Goal: Information Seeking & Learning: Learn about a topic

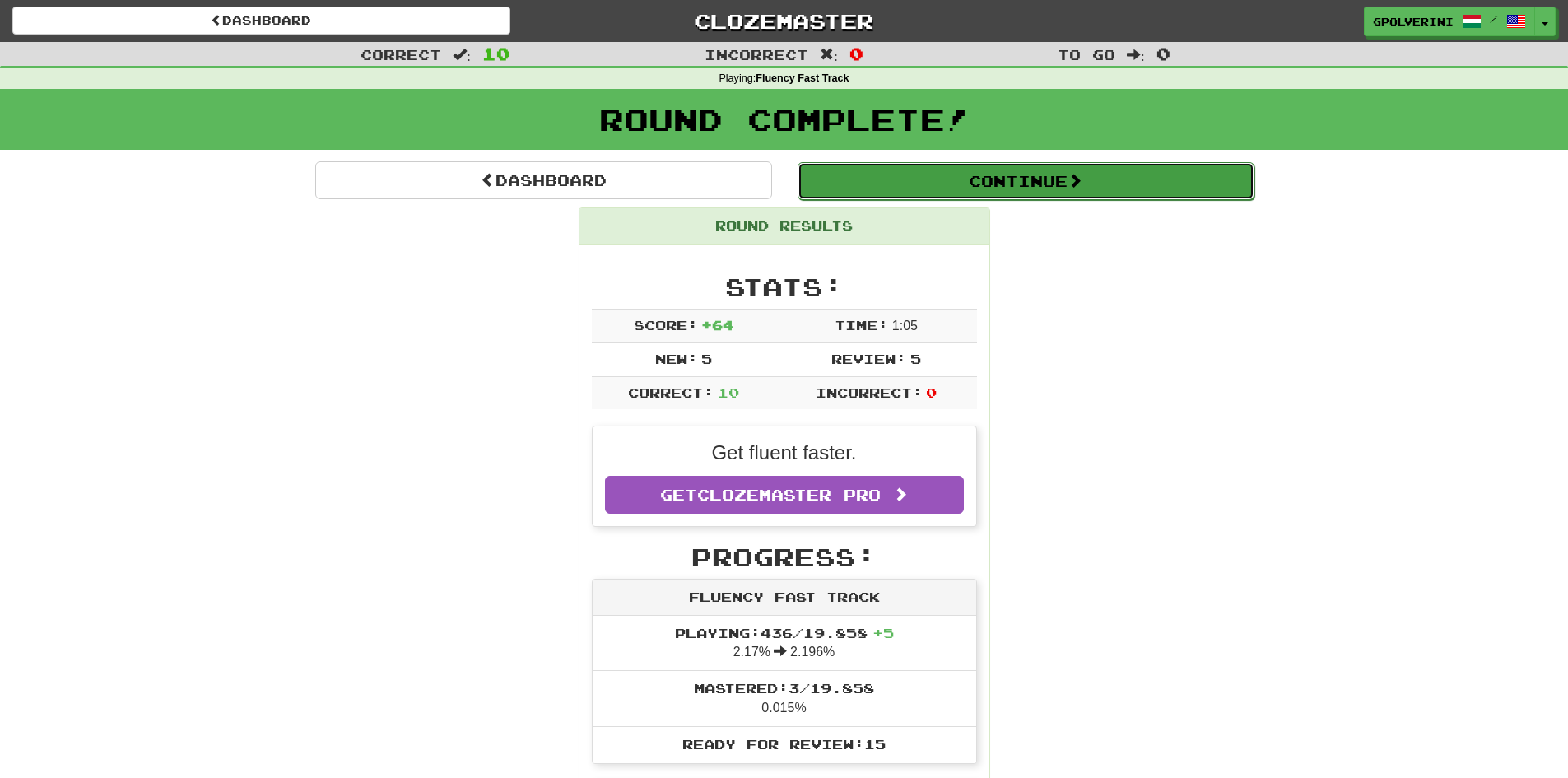
click at [1025, 193] on button "Continue" at bounding box center [1025, 181] width 457 height 38
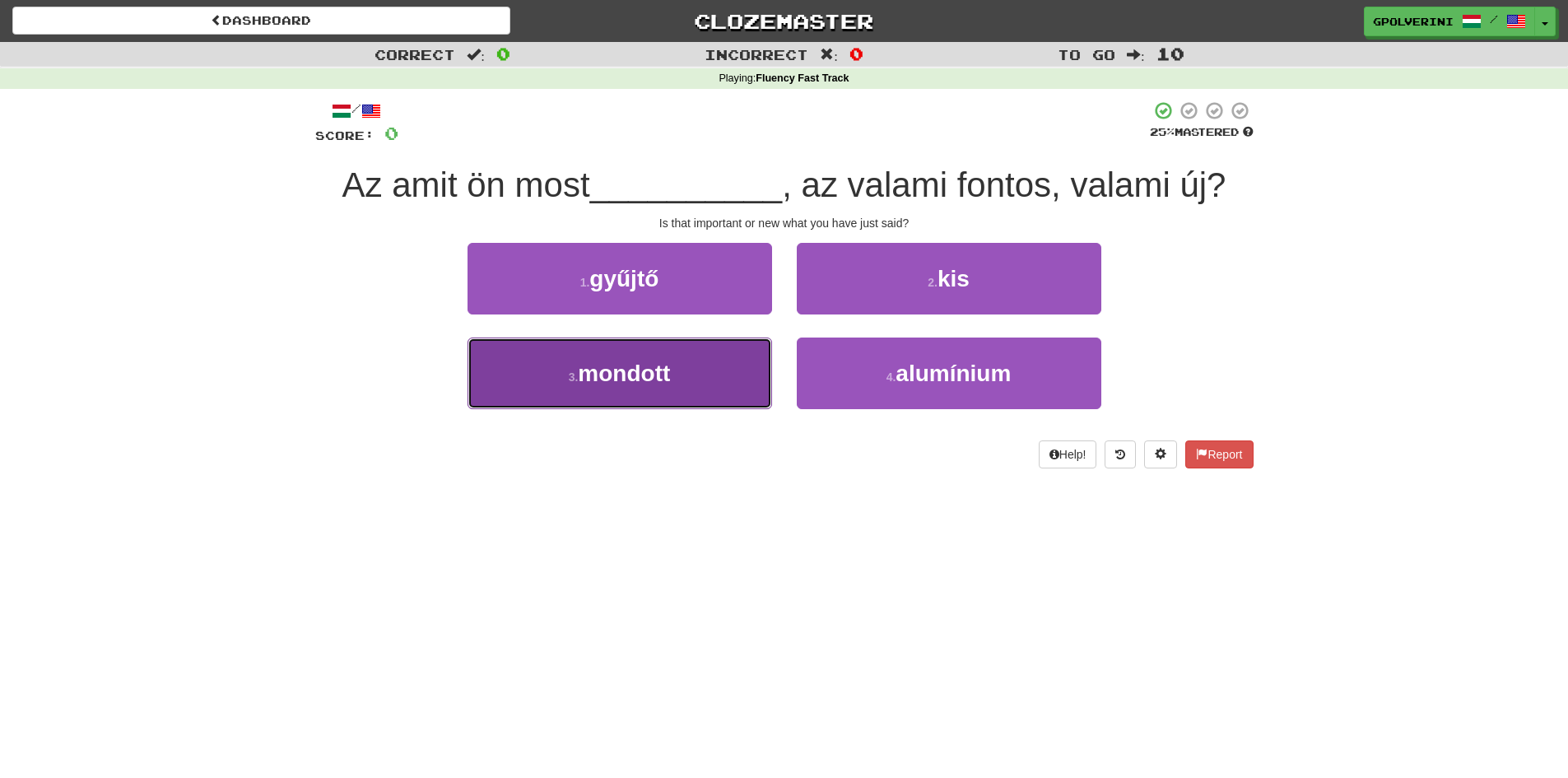
click at [623, 375] on span "mondott" at bounding box center [624, 373] width 92 height 26
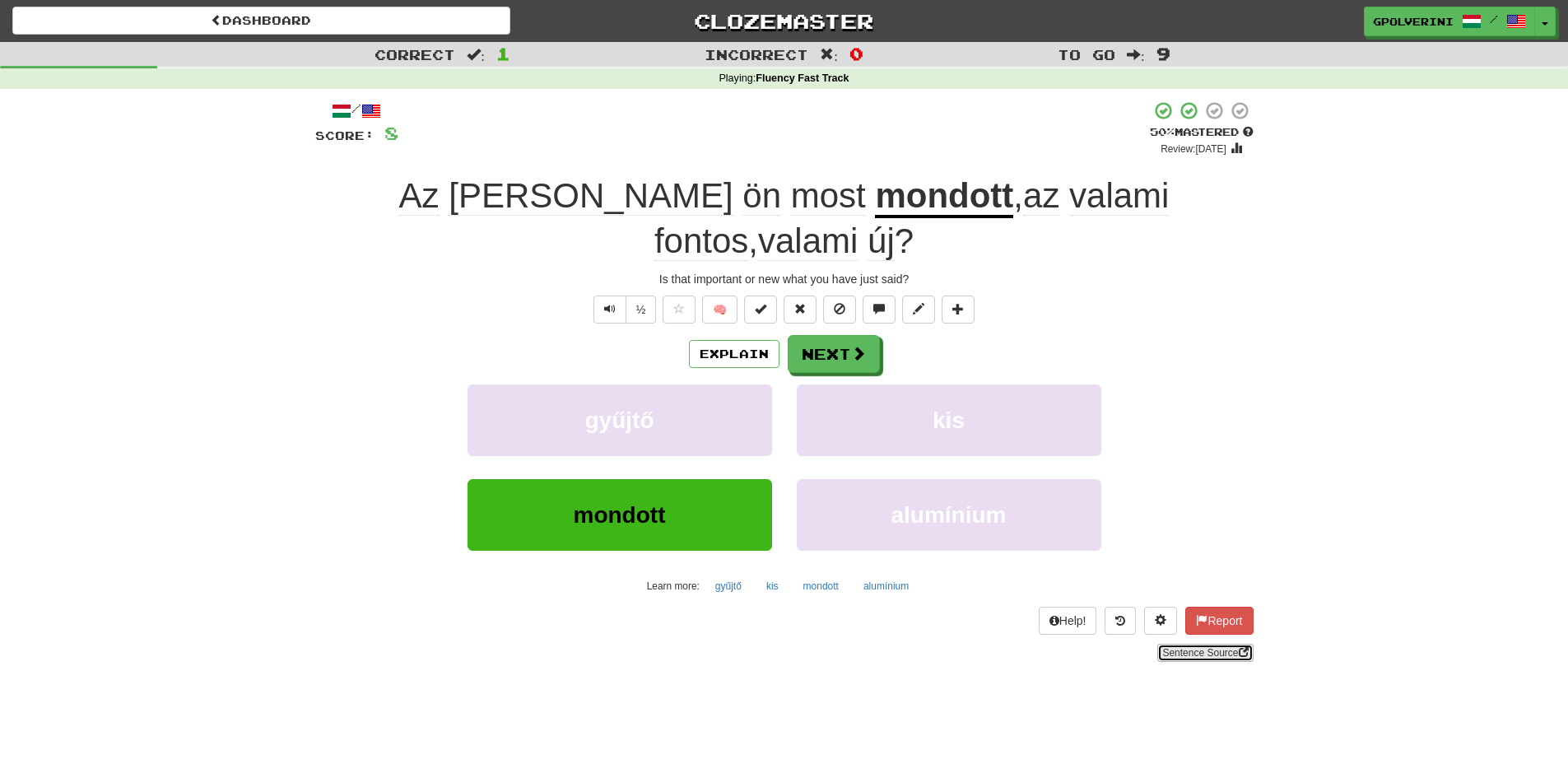
click at [1209, 643] on link "Sentence Source" at bounding box center [1204, 652] width 95 height 18
click at [832, 336] on button "Next" at bounding box center [835, 354] width 92 height 38
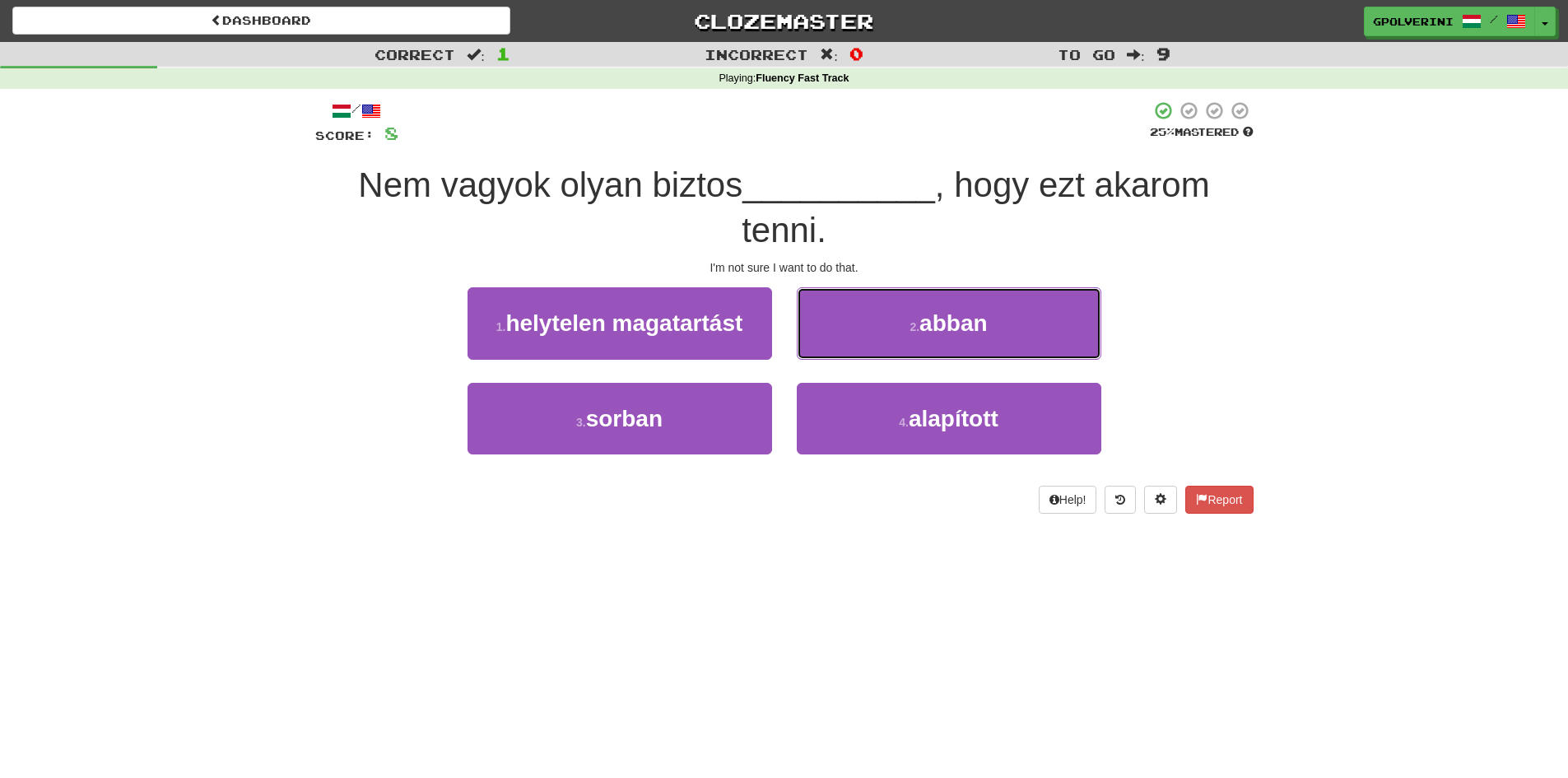
click at [832, 322] on button "2 . abban" at bounding box center [948, 323] width 305 height 71
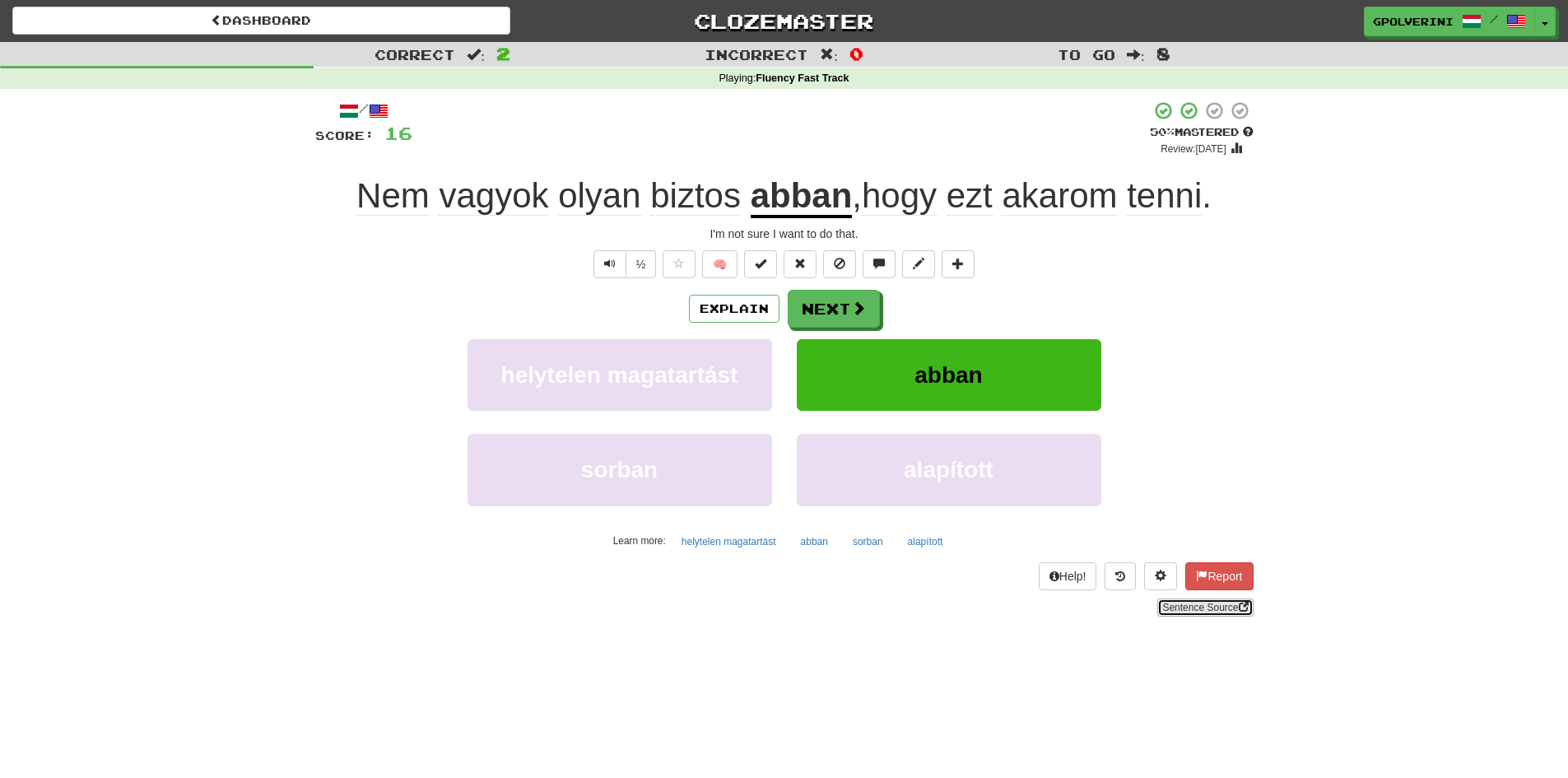
click at [1242, 604] on span at bounding box center [1244, 607] width 10 height 10
click at [834, 314] on button "Next" at bounding box center [835, 309] width 92 height 38
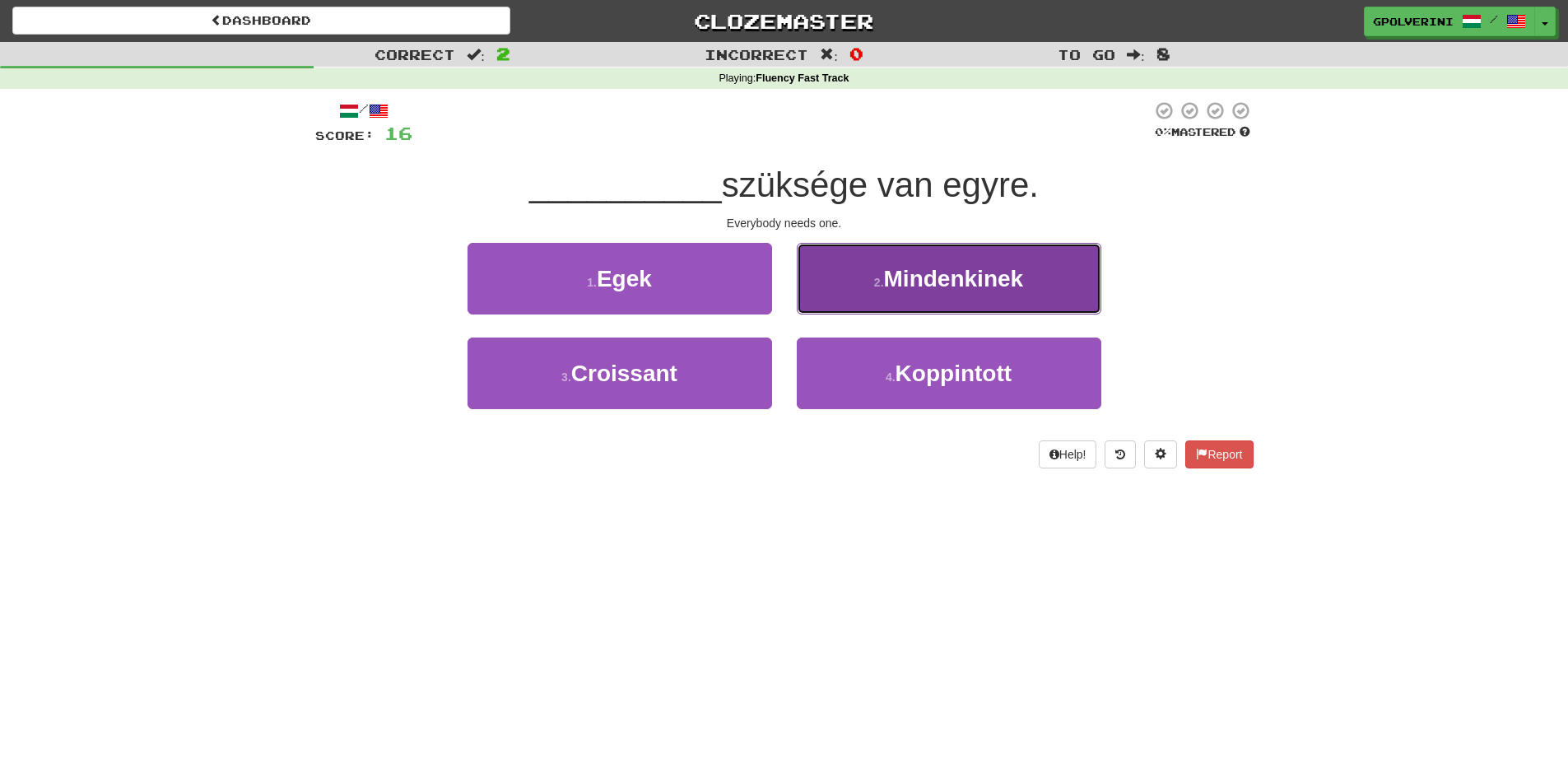
click at [834, 282] on button "2 . Mindenkinek" at bounding box center [948, 278] width 305 height 71
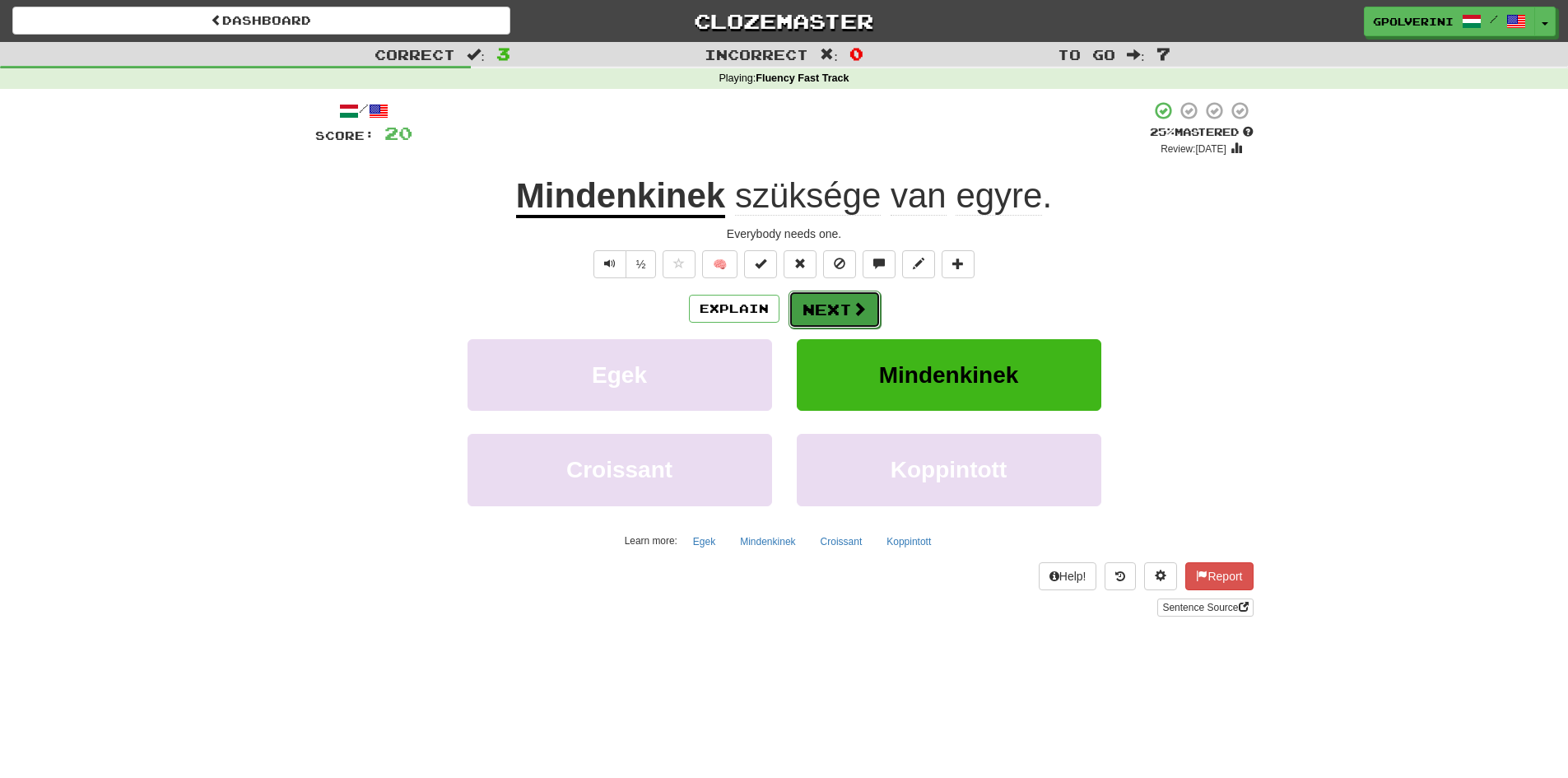
click at [841, 319] on button "Next" at bounding box center [835, 309] width 92 height 38
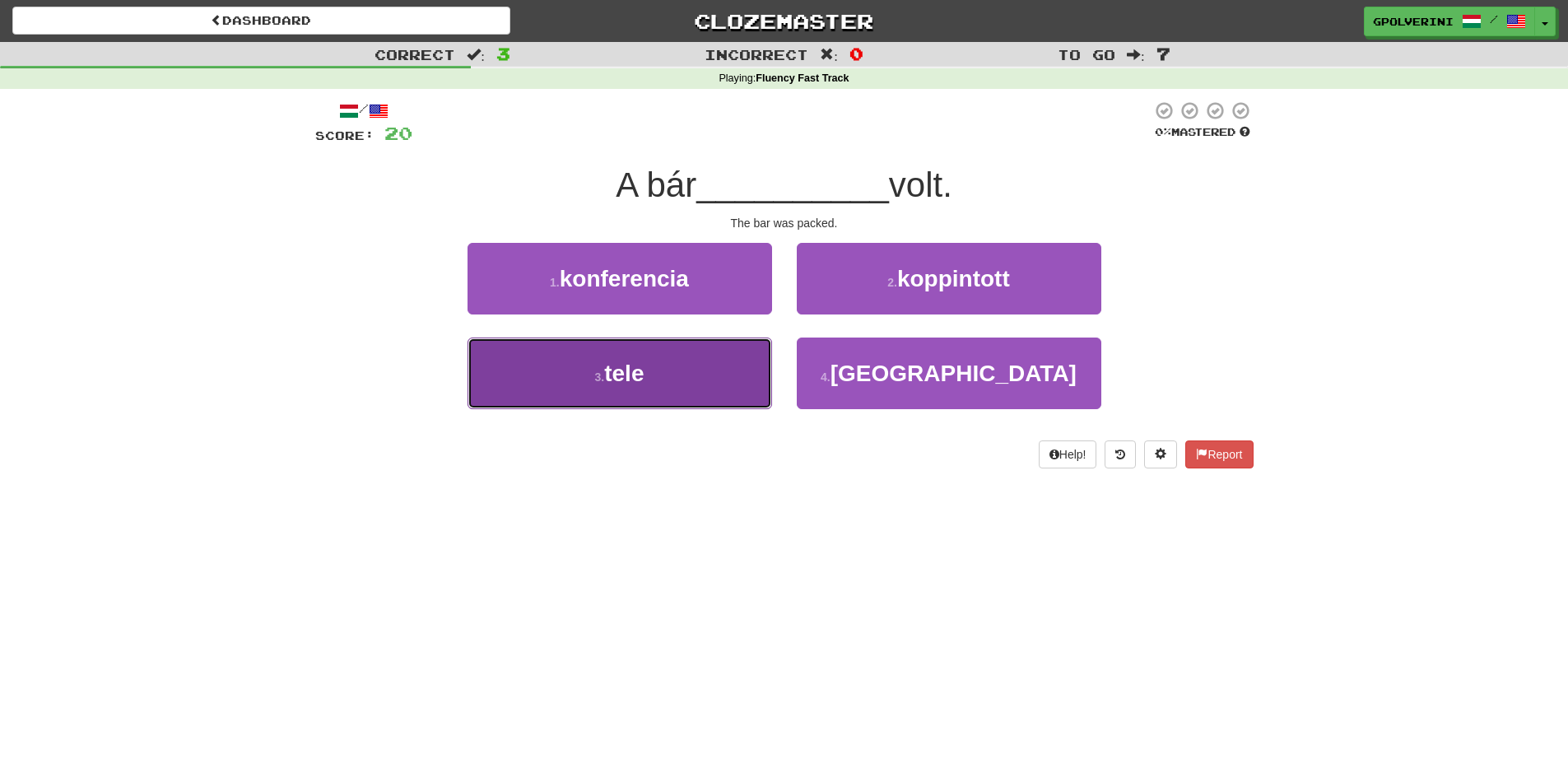
click at [597, 383] on small "3 ." at bounding box center [600, 377] width 10 height 13
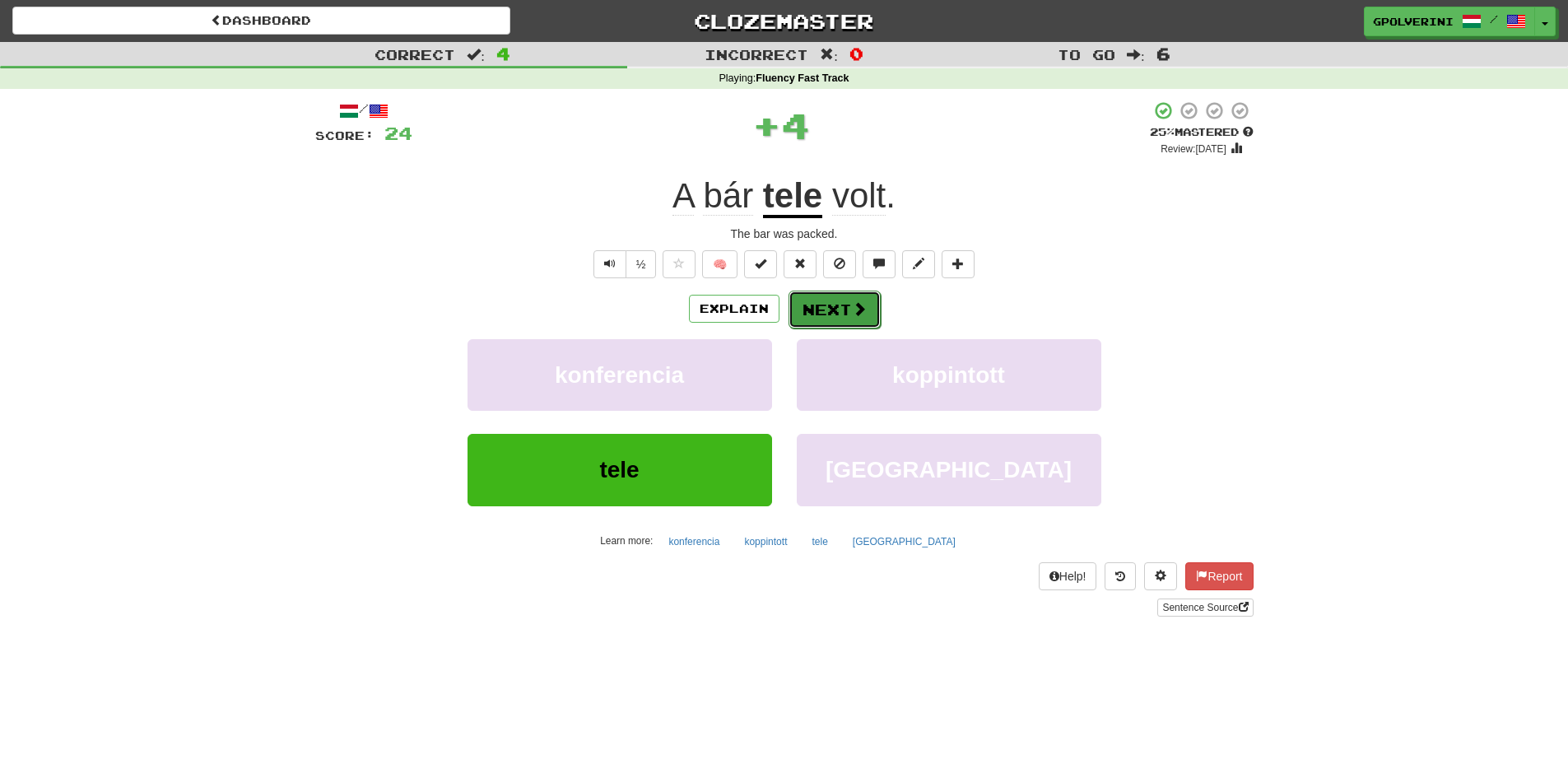
click at [845, 313] on button "Next" at bounding box center [835, 309] width 92 height 38
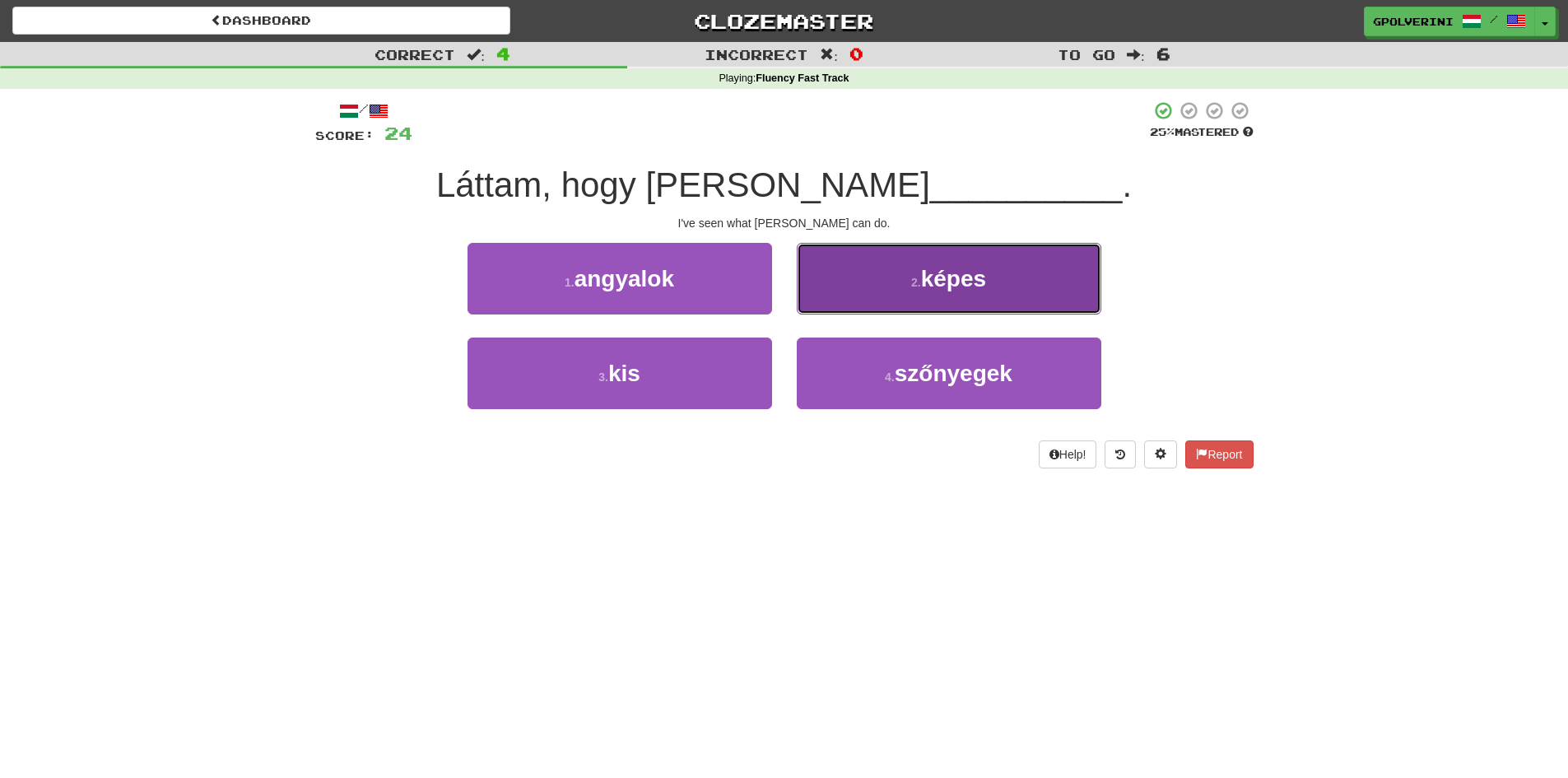
click at [860, 289] on button "2 . [PERSON_NAME]" at bounding box center [948, 278] width 305 height 71
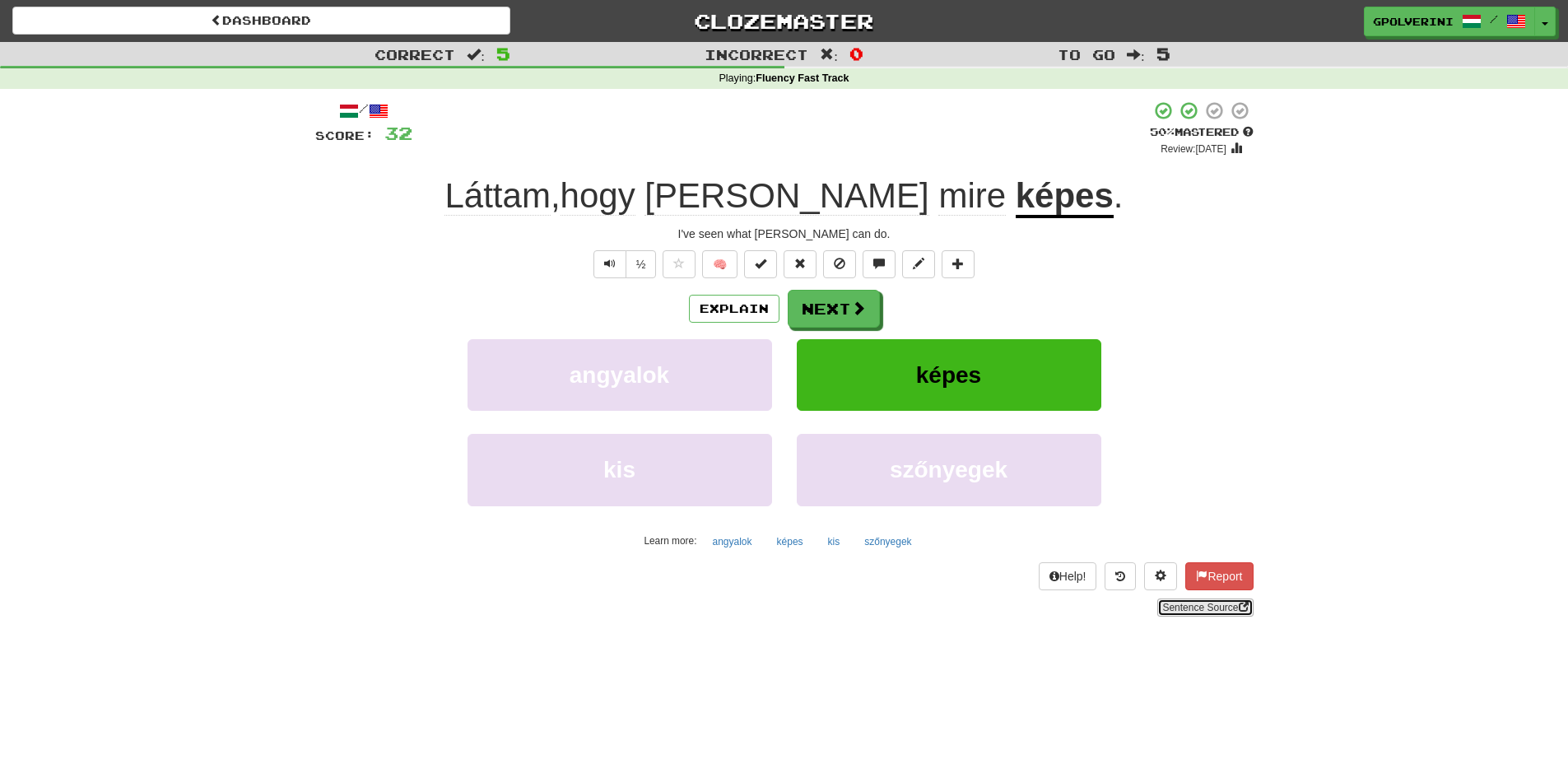
click at [1197, 601] on link "Sentence Source" at bounding box center [1204, 607] width 95 height 18
click at [863, 314] on span at bounding box center [859, 308] width 14 height 14
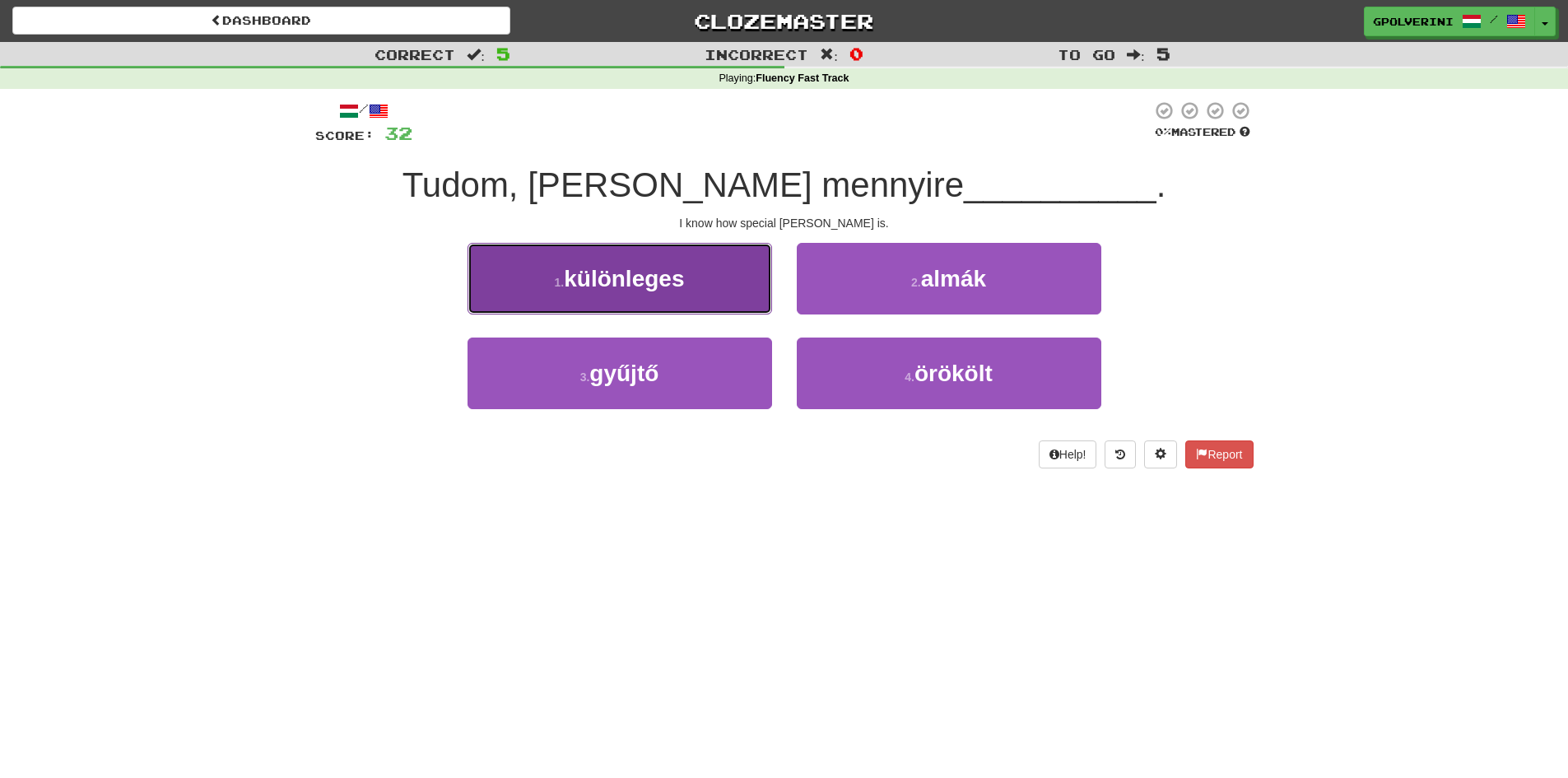
click at [706, 266] on button "1 . különleges" at bounding box center [620, 278] width 305 height 71
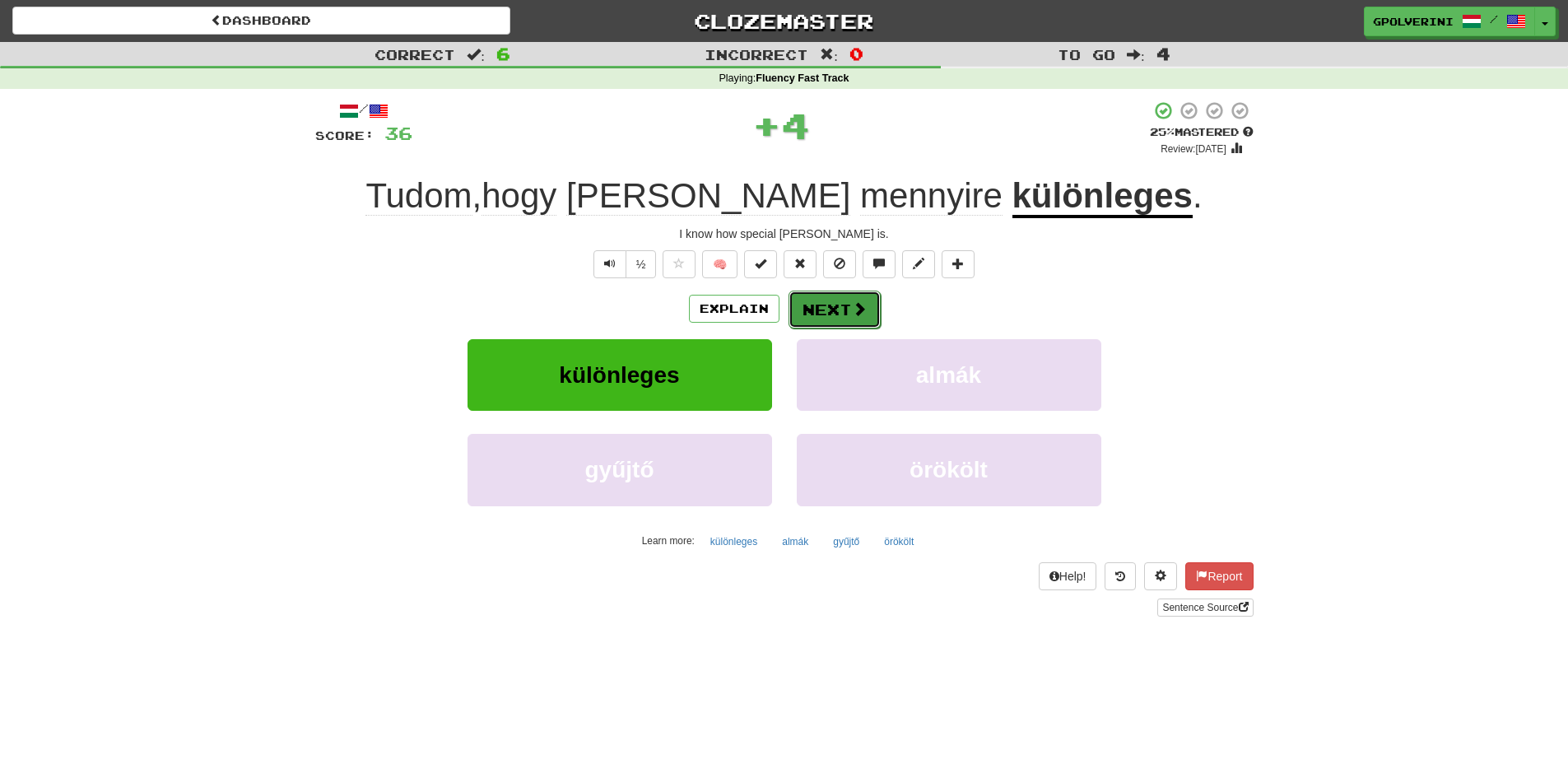
click at [852, 314] on span at bounding box center [859, 308] width 14 height 14
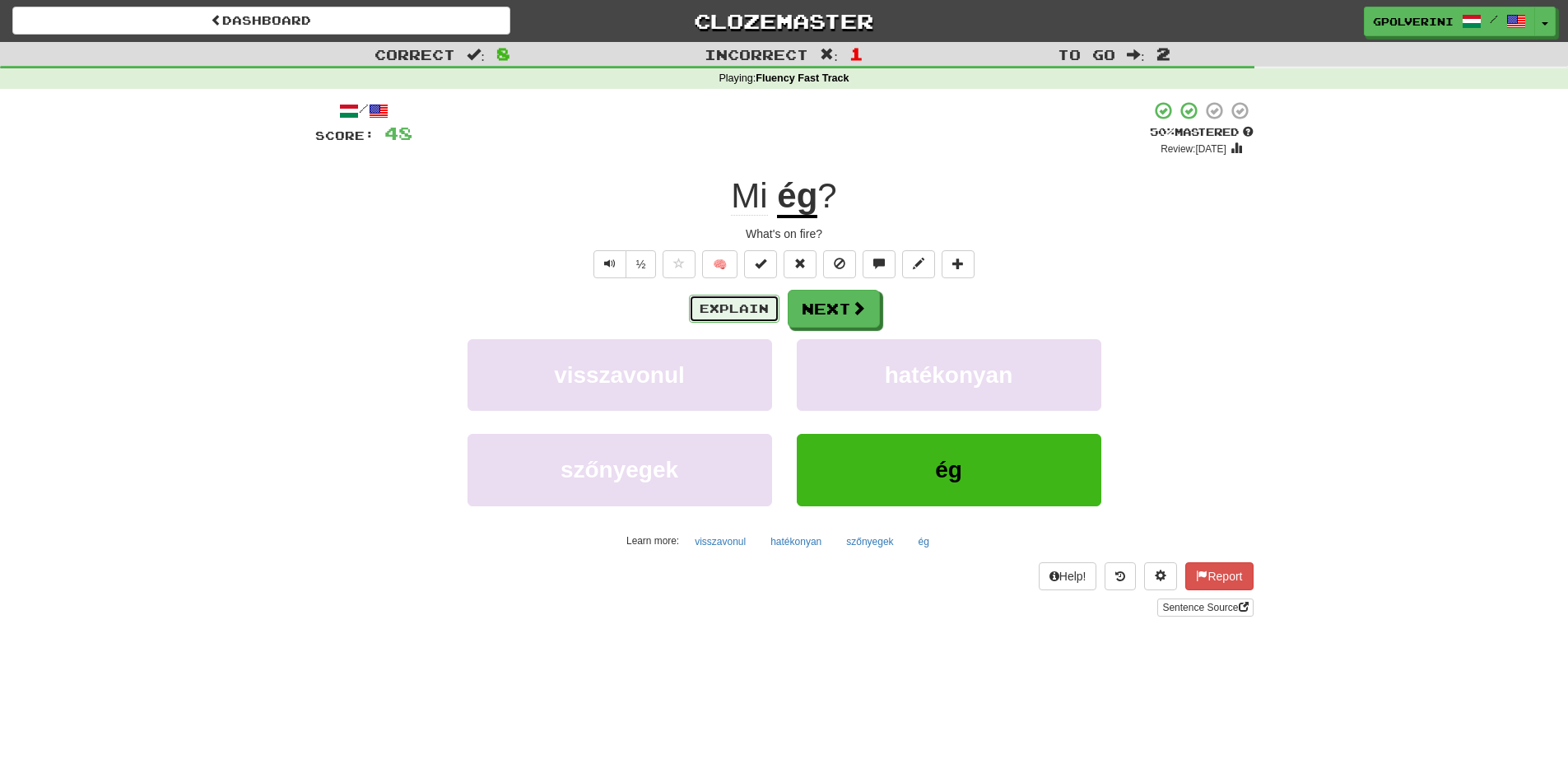
click at [741, 299] on button "Explain" at bounding box center [734, 308] width 90 height 28
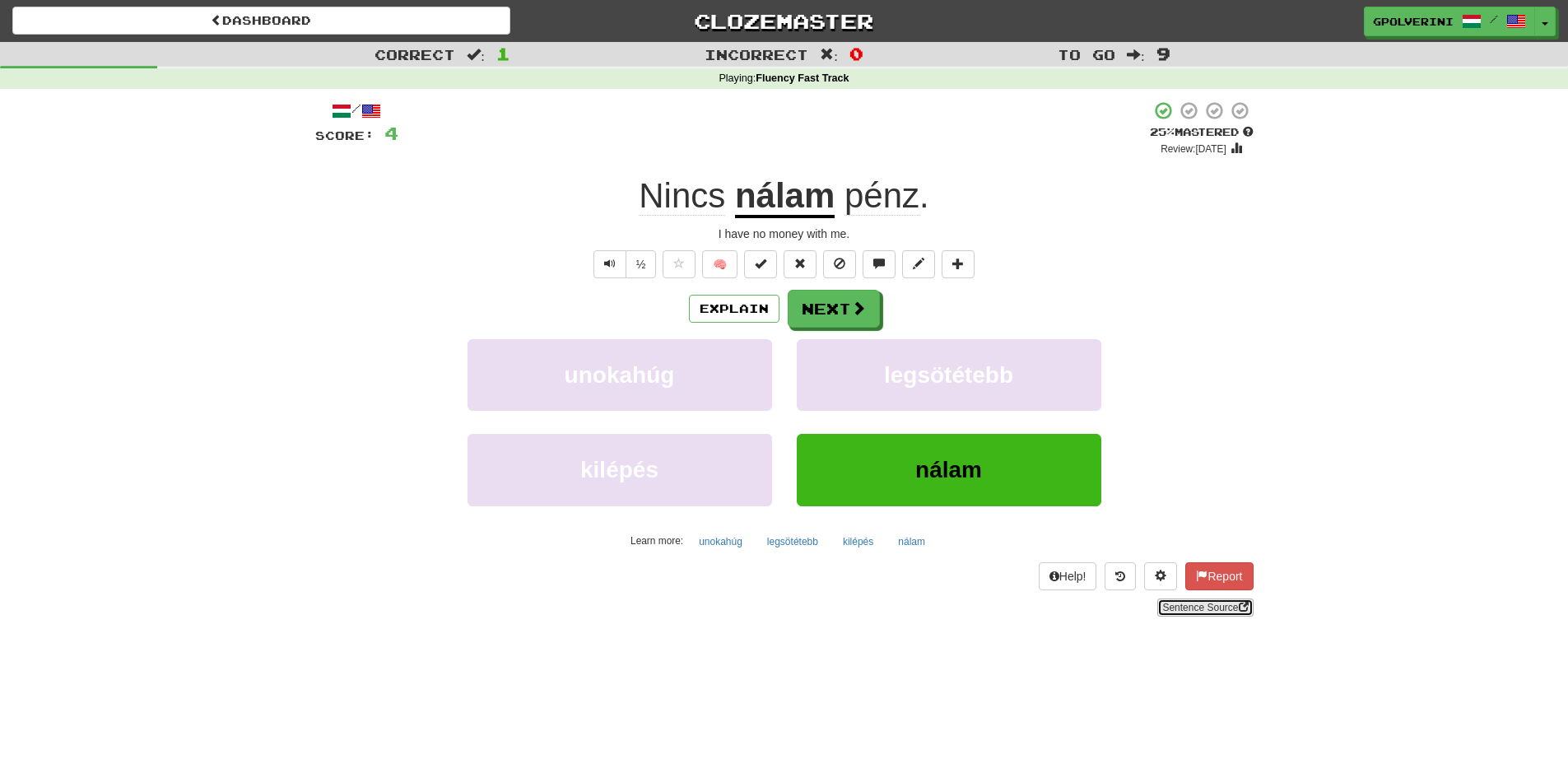
click at [1213, 604] on link "Sentence Source" at bounding box center [1204, 607] width 95 height 18
click at [869, 303] on button "Next" at bounding box center [835, 309] width 92 height 38
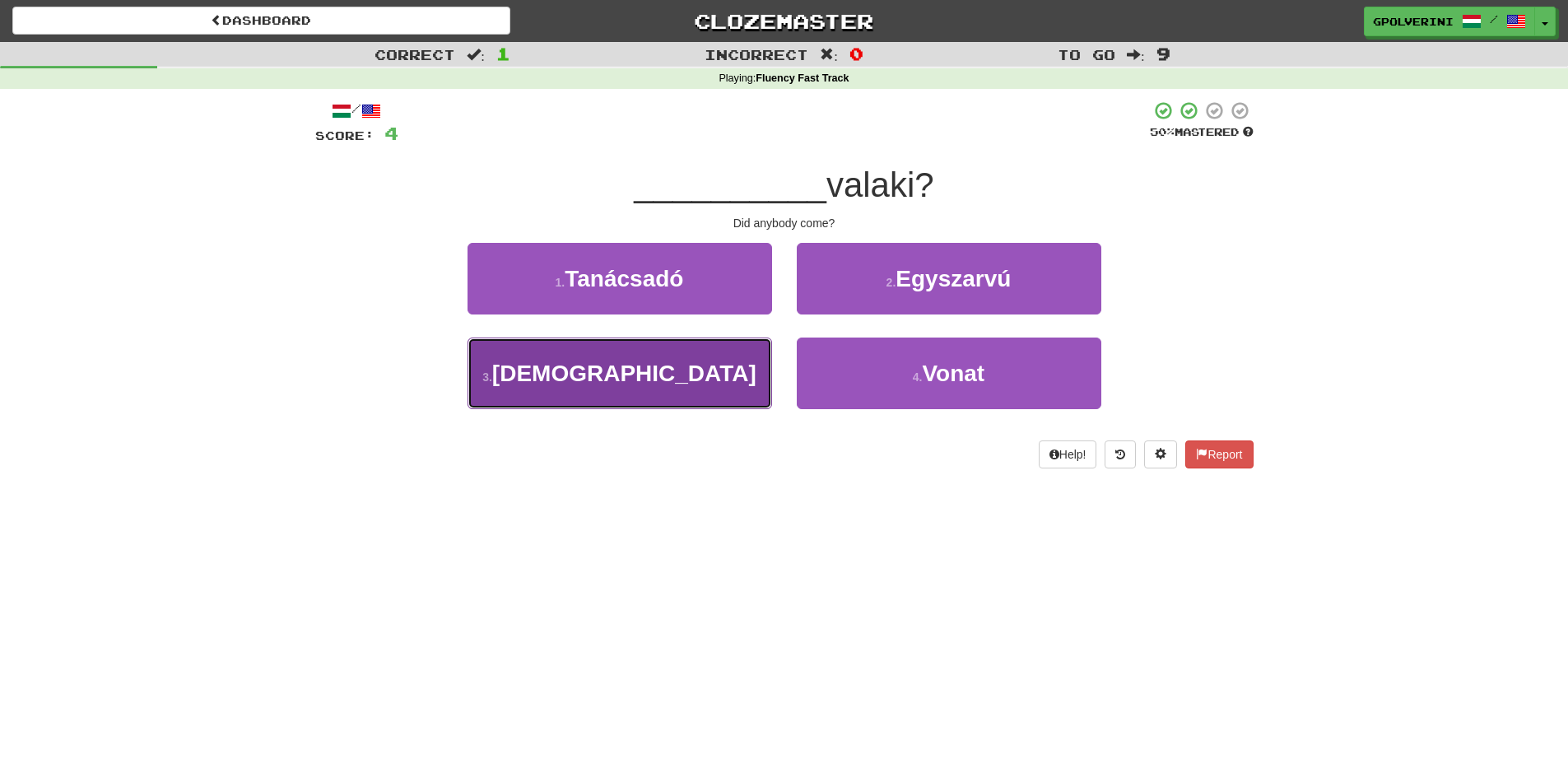
click at [667, 366] on button "3 . Jött" at bounding box center [620, 373] width 305 height 71
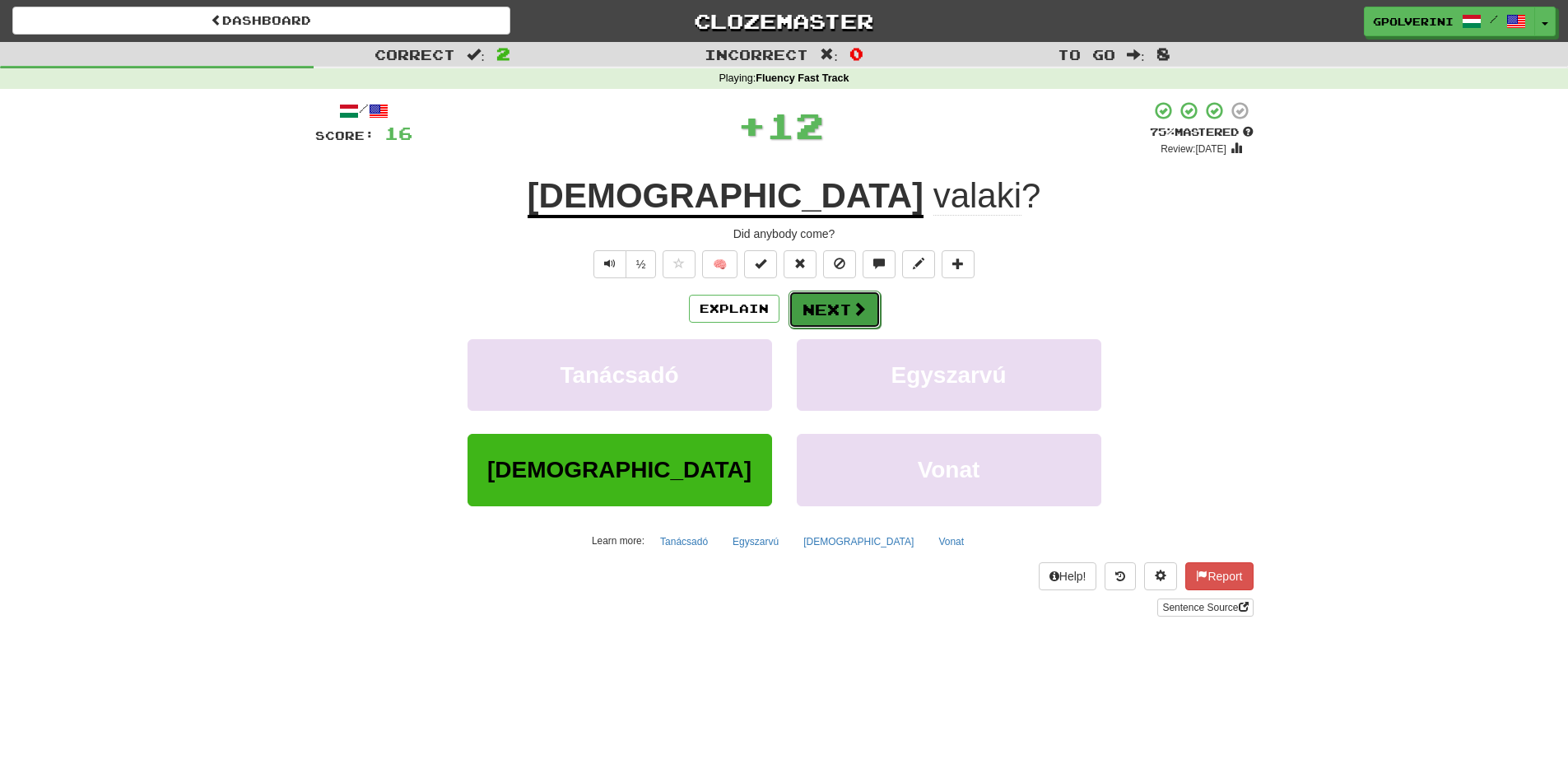
click at [856, 312] on span at bounding box center [859, 308] width 14 height 14
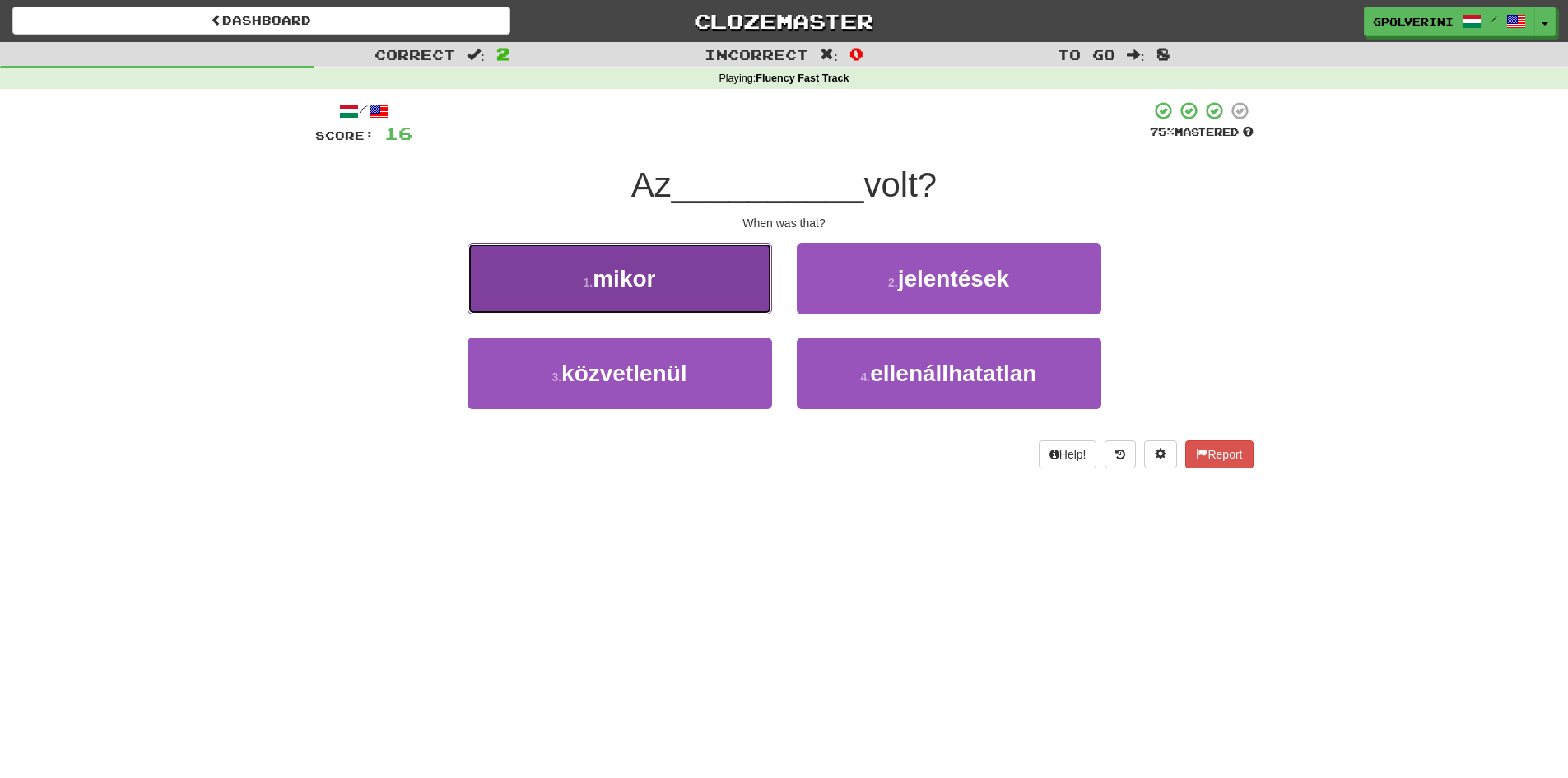
click at [710, 272] on button "1 . mikor" at bounding box center [620, 278] width 305 height 71
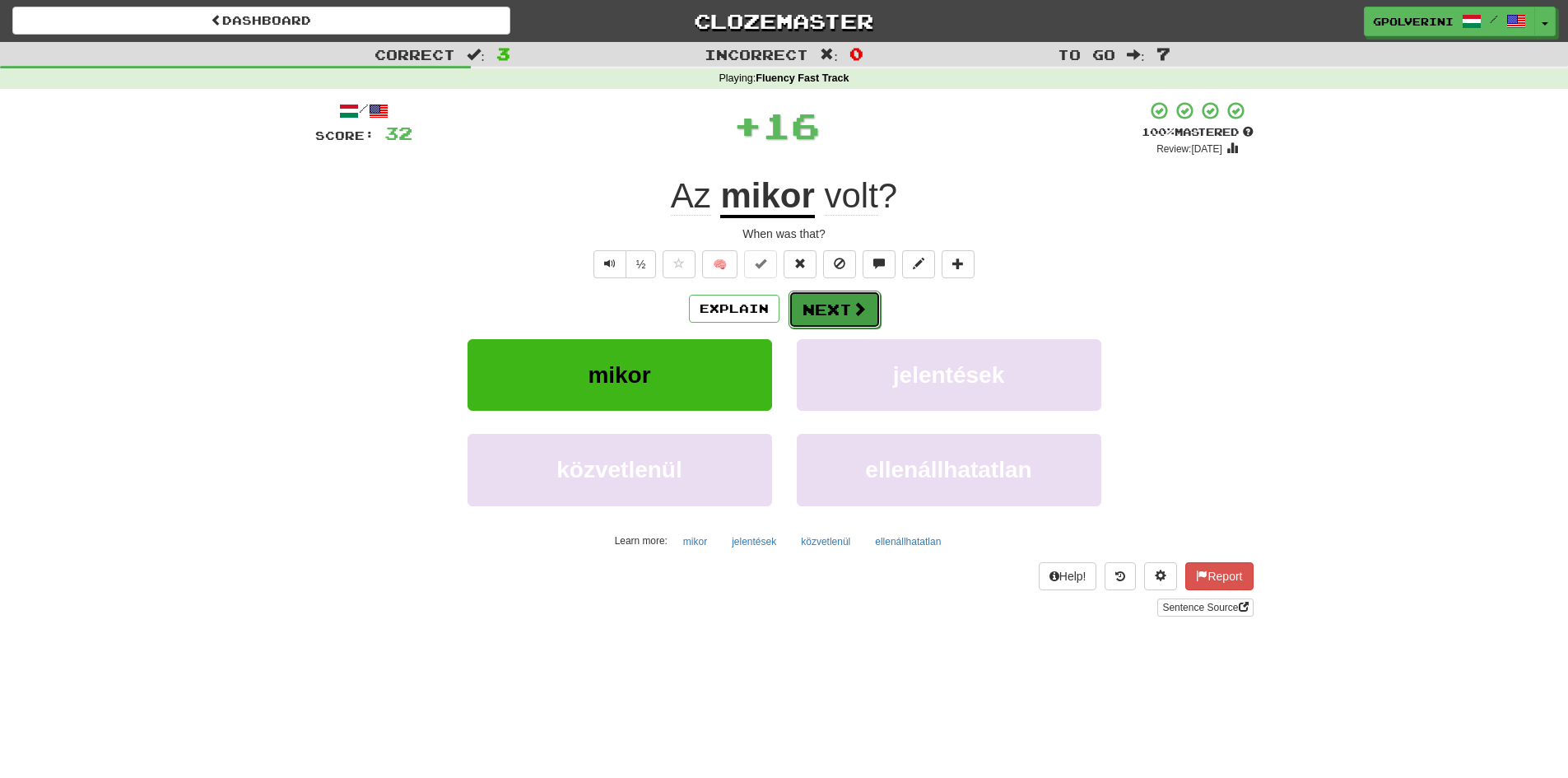
click at [823, 296] on button "Next" at bounding box center [835, 309] width 92 height 38
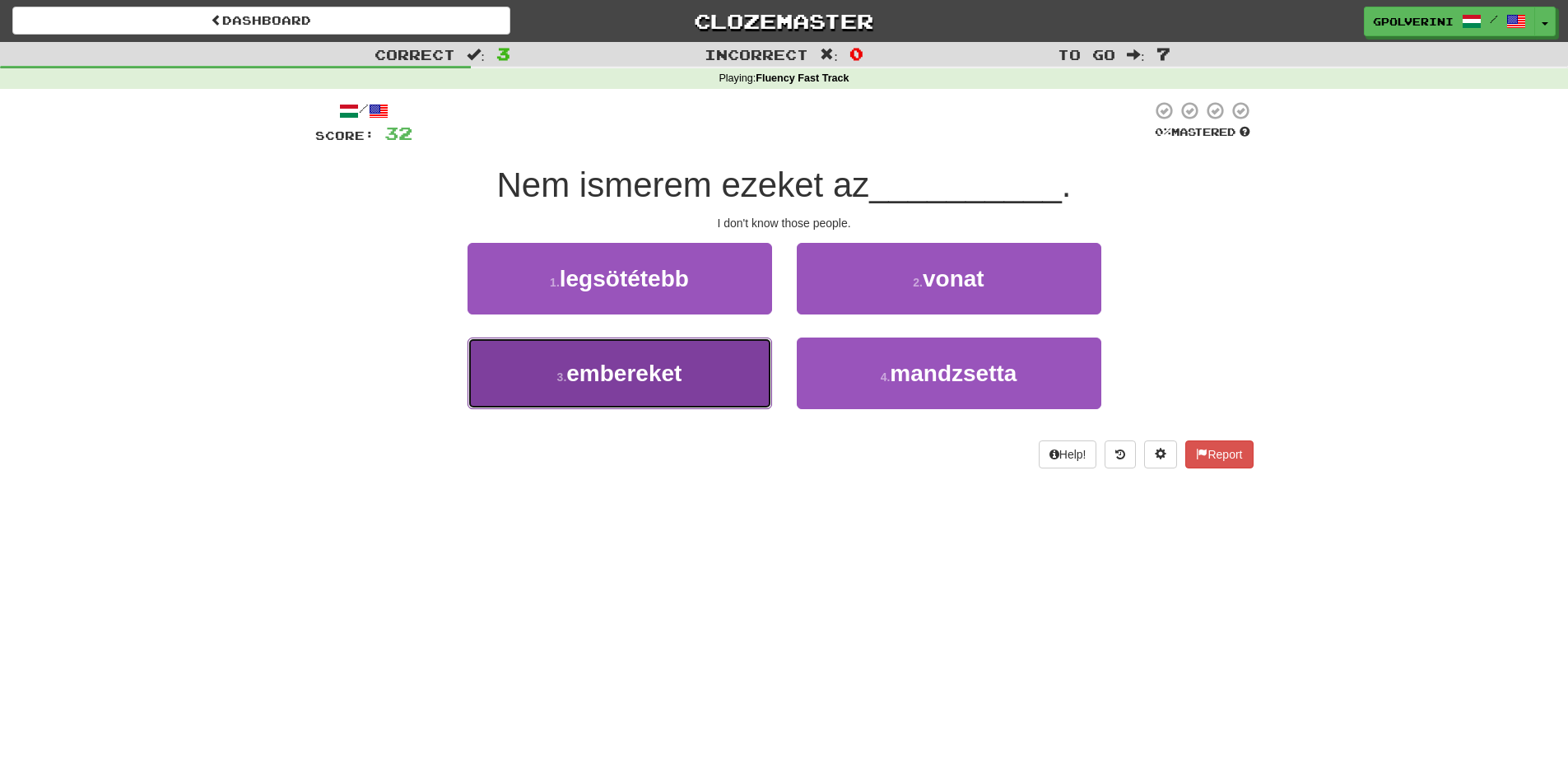
click at [706, 361] on button "3 . embereket" at bounding box center [620, 373] width 305 height 71
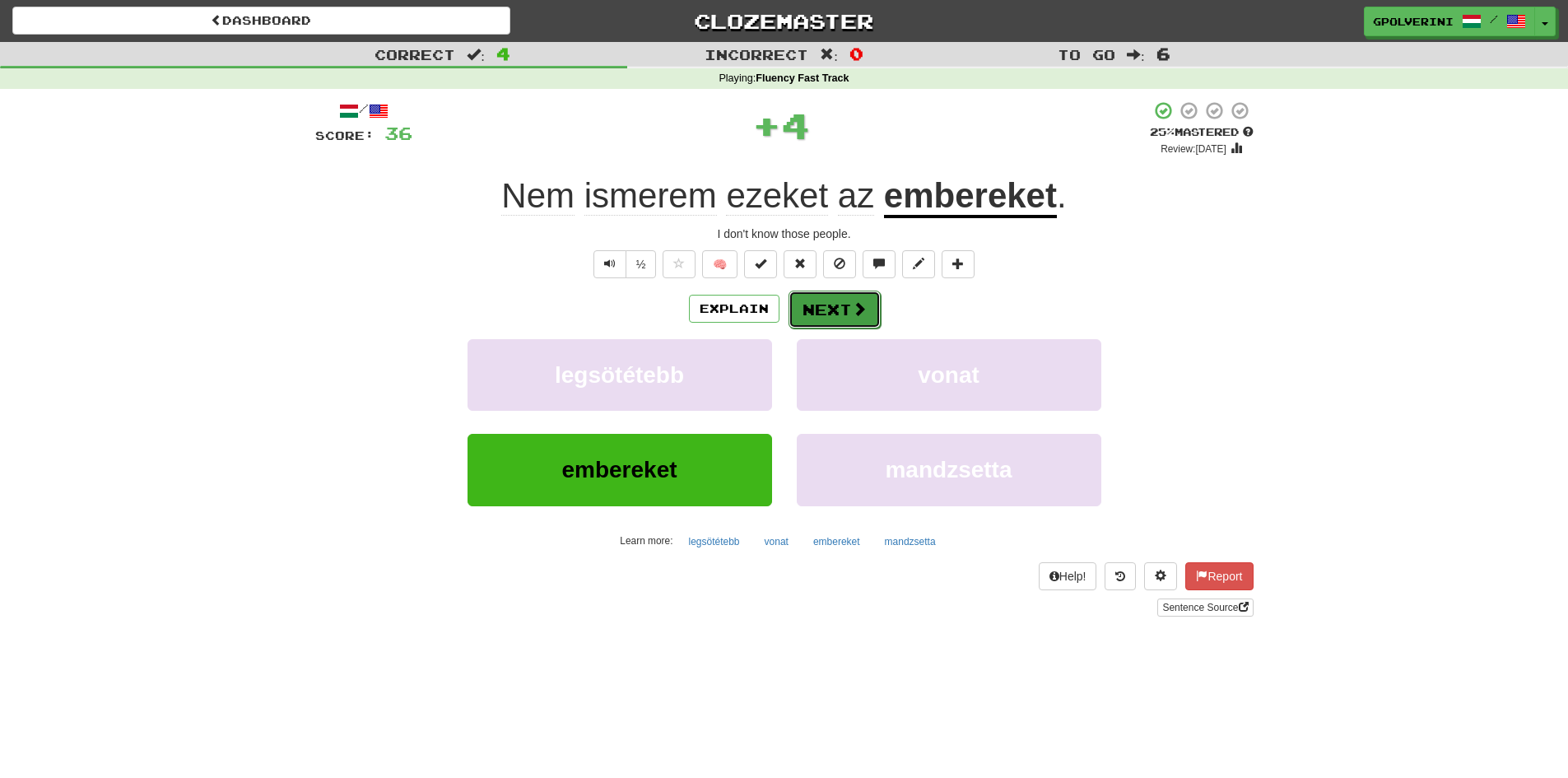
click at [820, 307] on button "Next" at bounding box center [835, 309] width 92 height 38
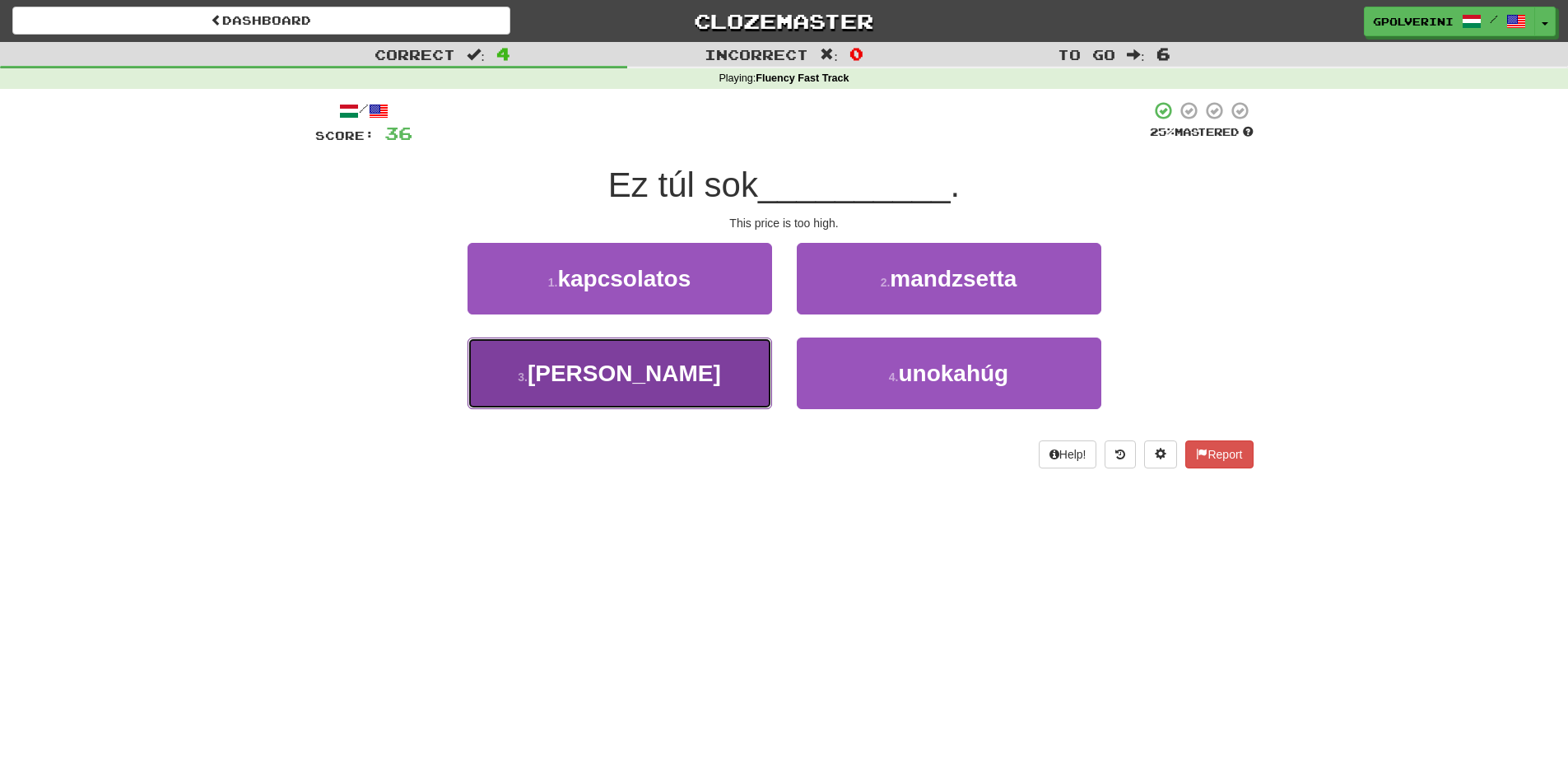
click at [683, 375] on button "3 . [PERSON_NAME]" at bounding box center [620, 373] width 305 height 71
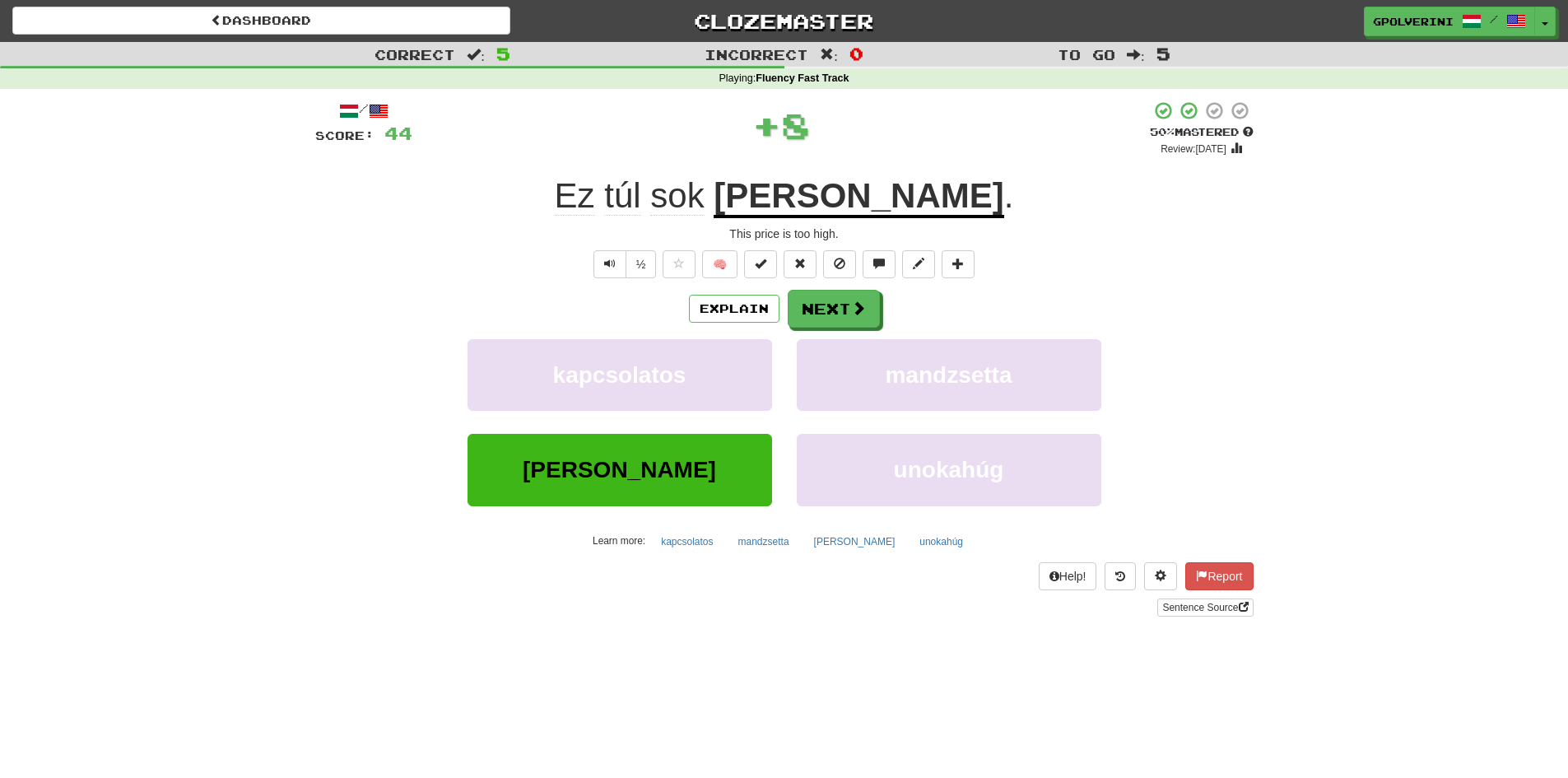
click at [822, 328] on div "Explain Next kapcsolatos mandzsetta [PERSON_NAME] unokahúg Learn more: kapcsola…" at bounding box center [785, 421] width 939 height 264
click at [840, 310] on button "Next" at bounding box center [835, 309] width 92 height 38
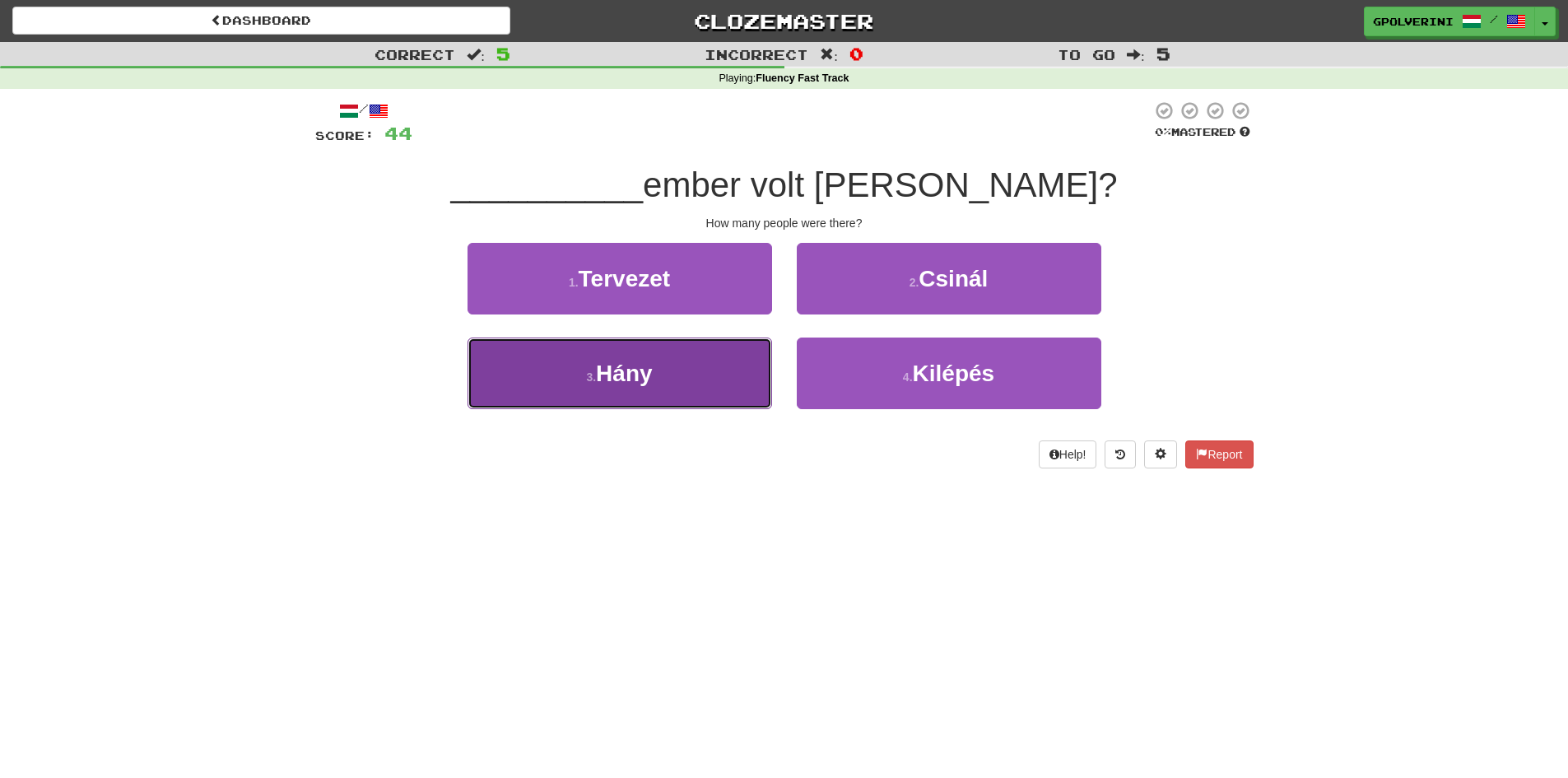
click at [690, 355] on button "3 . [GEOGRAPHIC_DATA]" at bounding box center [620, 373] width 305 height 71
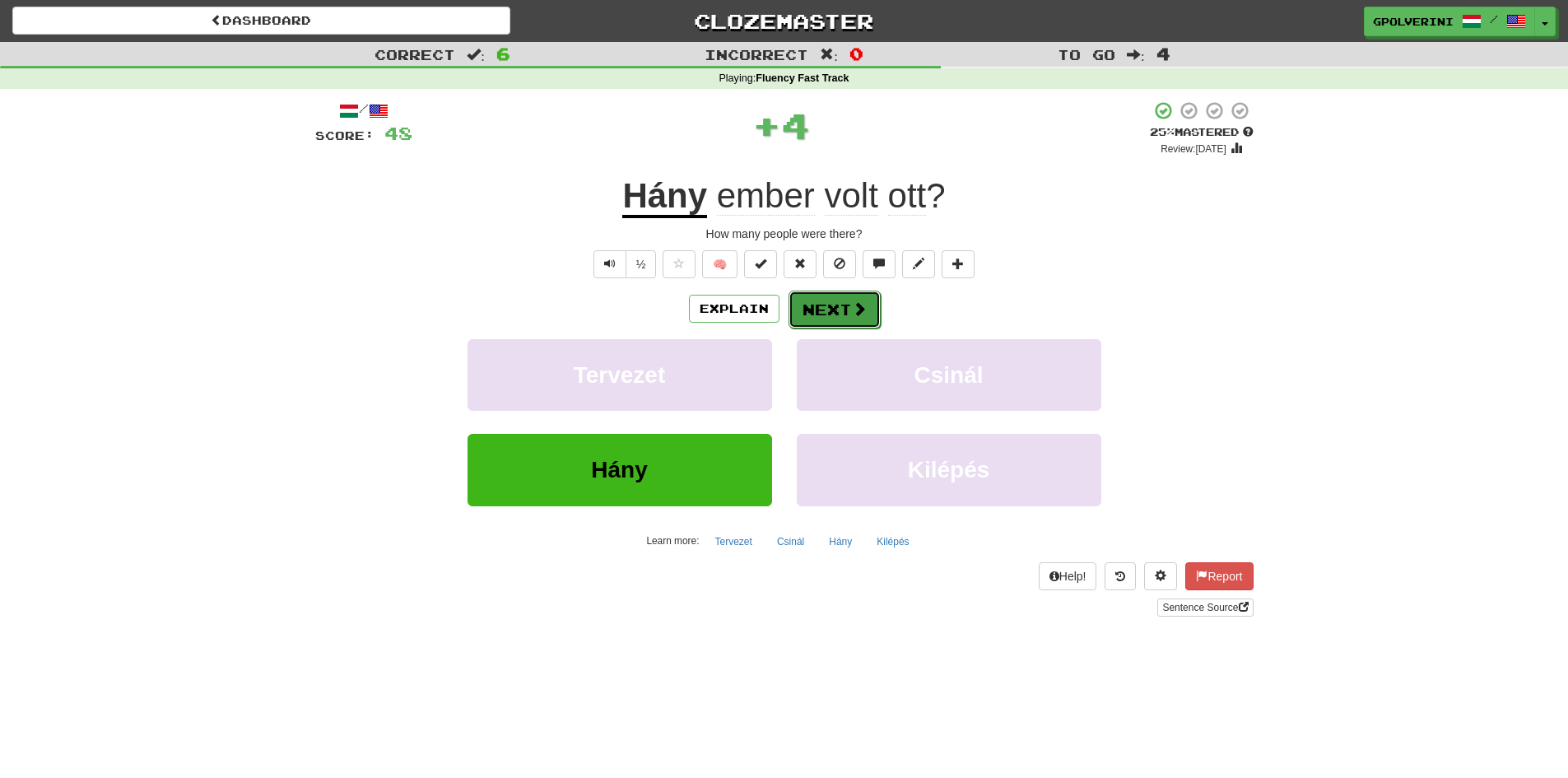
click at [833, 312] on button "Next" at bounding box center [835, 309] width 92 height 38
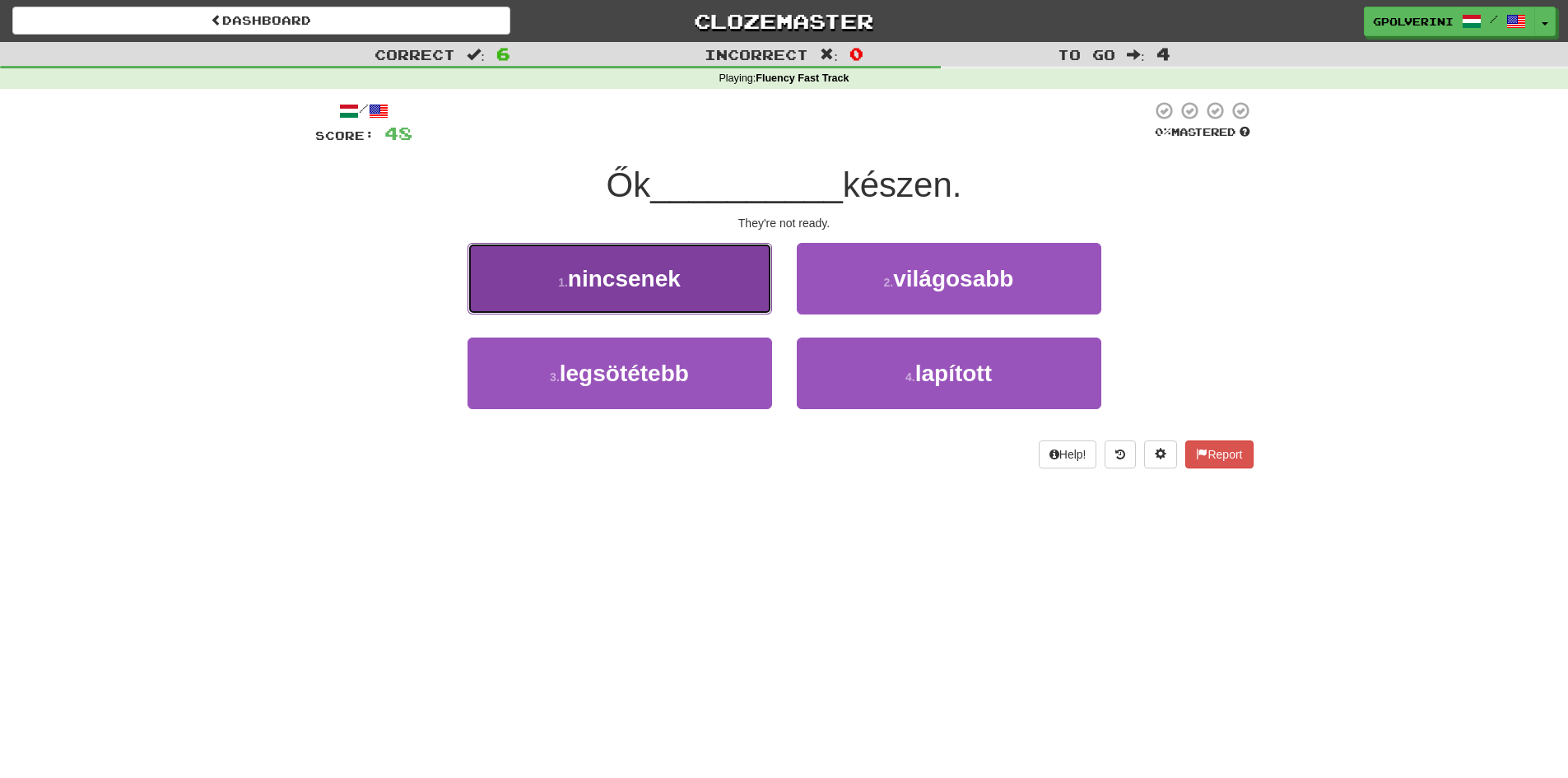
click at [717, 277] on button "1 . nincsenek" at bounding box center [620, 278] width 305 height 71
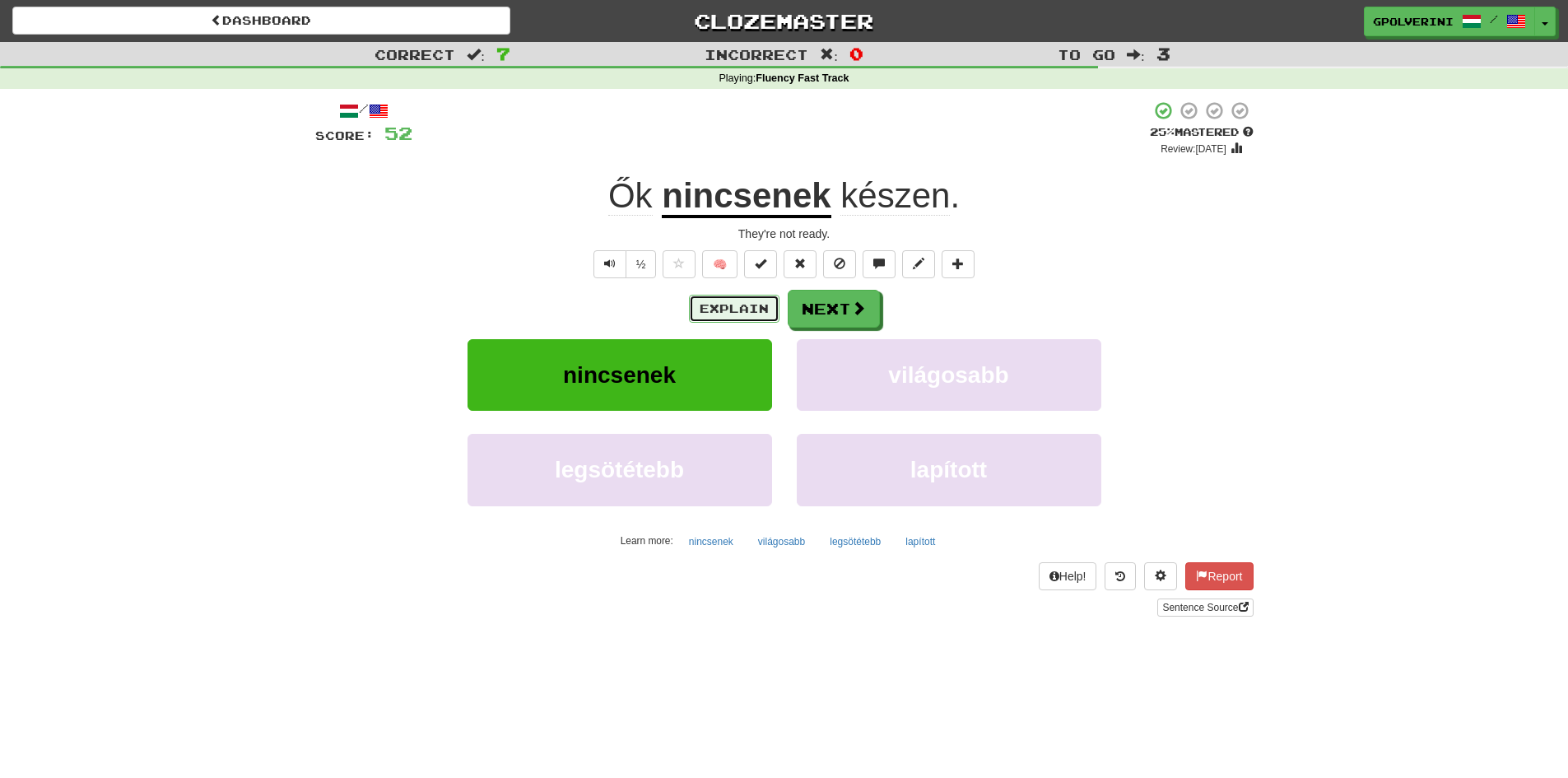
click at [746, 321] on button "Explain" at bounding box center [734, 308] width 90 height 28
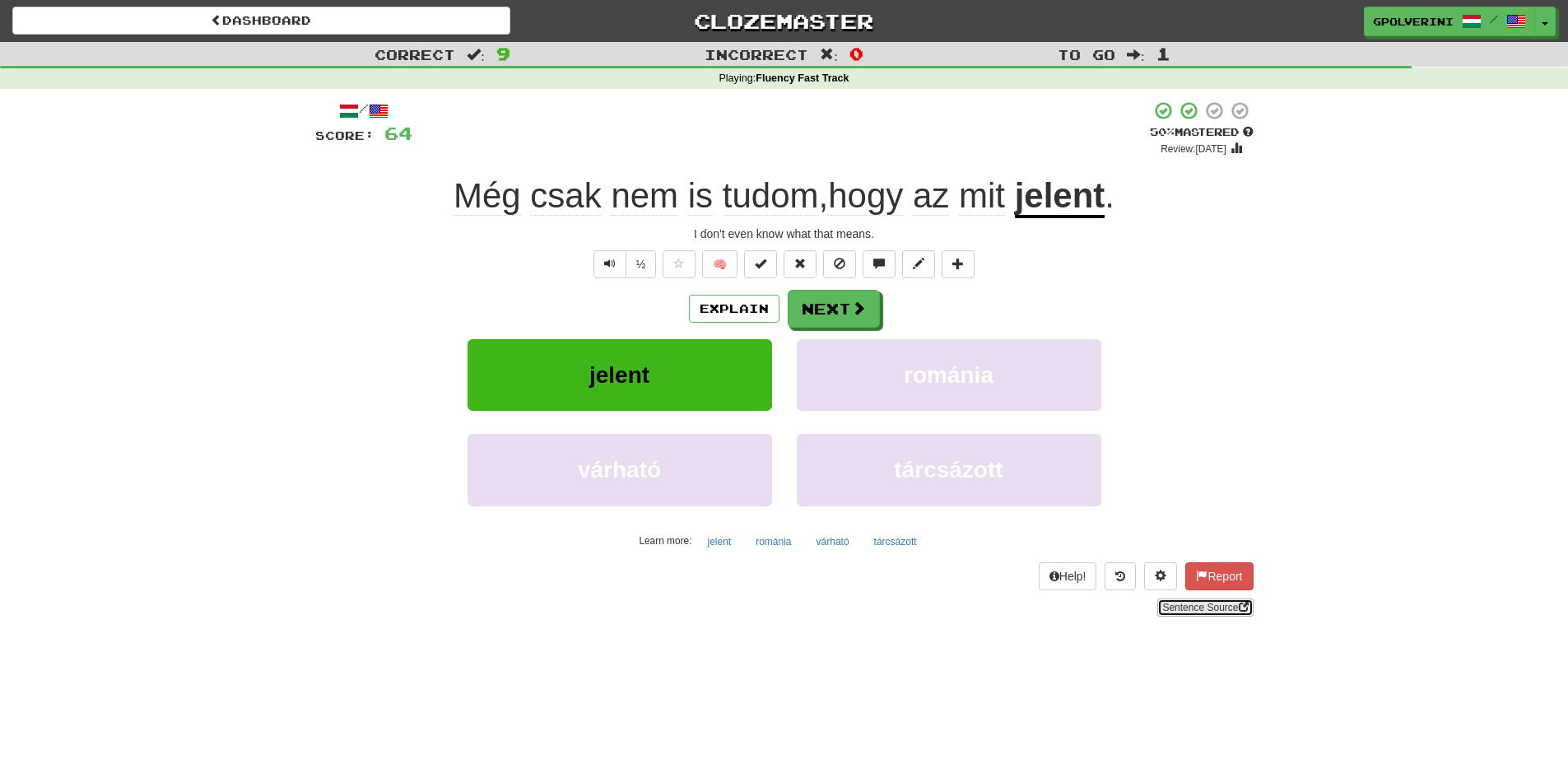
click at [1198, 608] on link "Sentence Source" at bounding box center [1204, 607] width 95 height 18
click at [846, 317] on button "Next" at bounding box center [835, 309] width 92 height 38
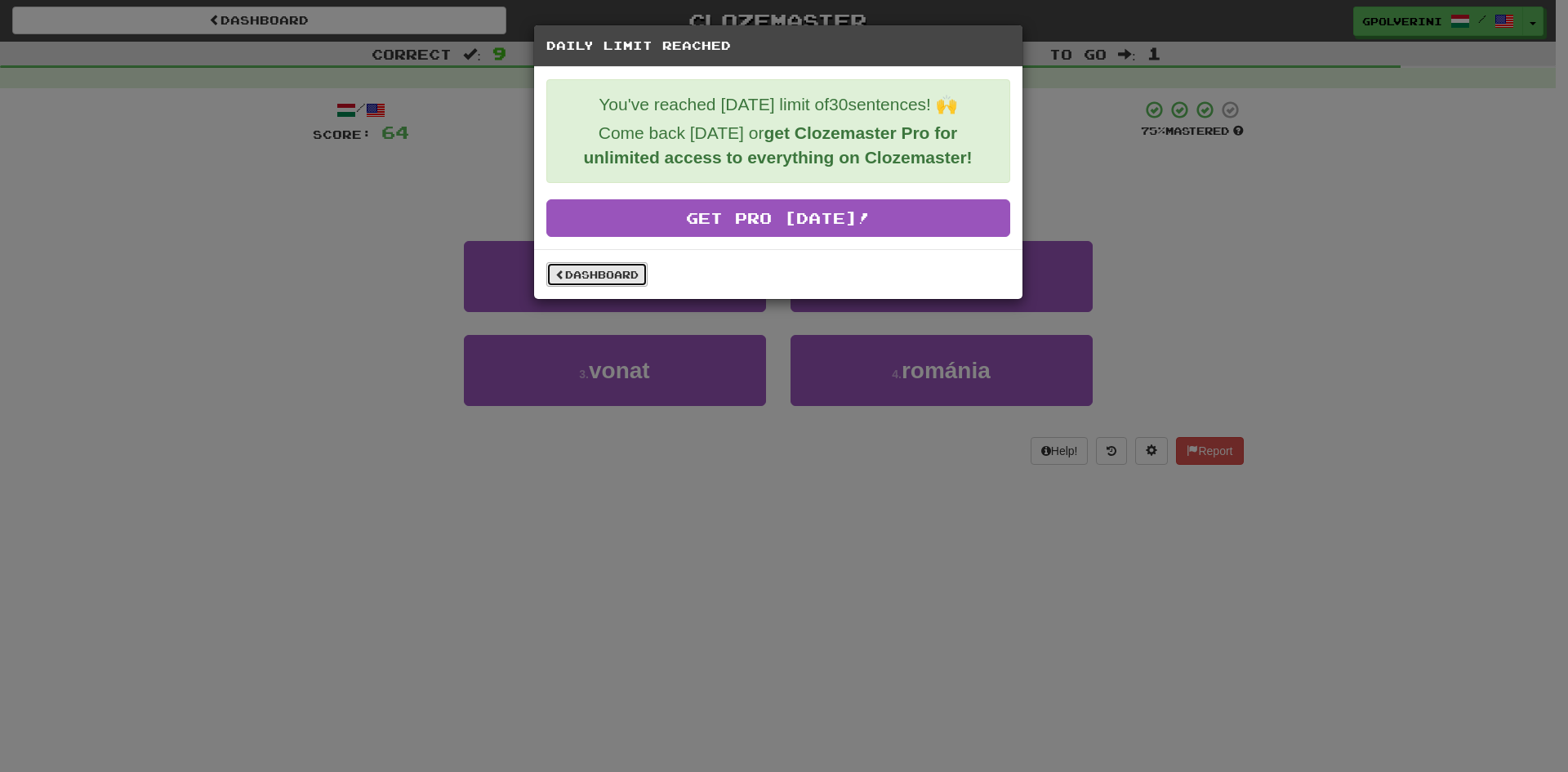
click at [618, 268] on link "Dashboard" at bounding box center [597, 275] width 101 height 25
